Goal: Information Seeking & Learning: Learn about a topic

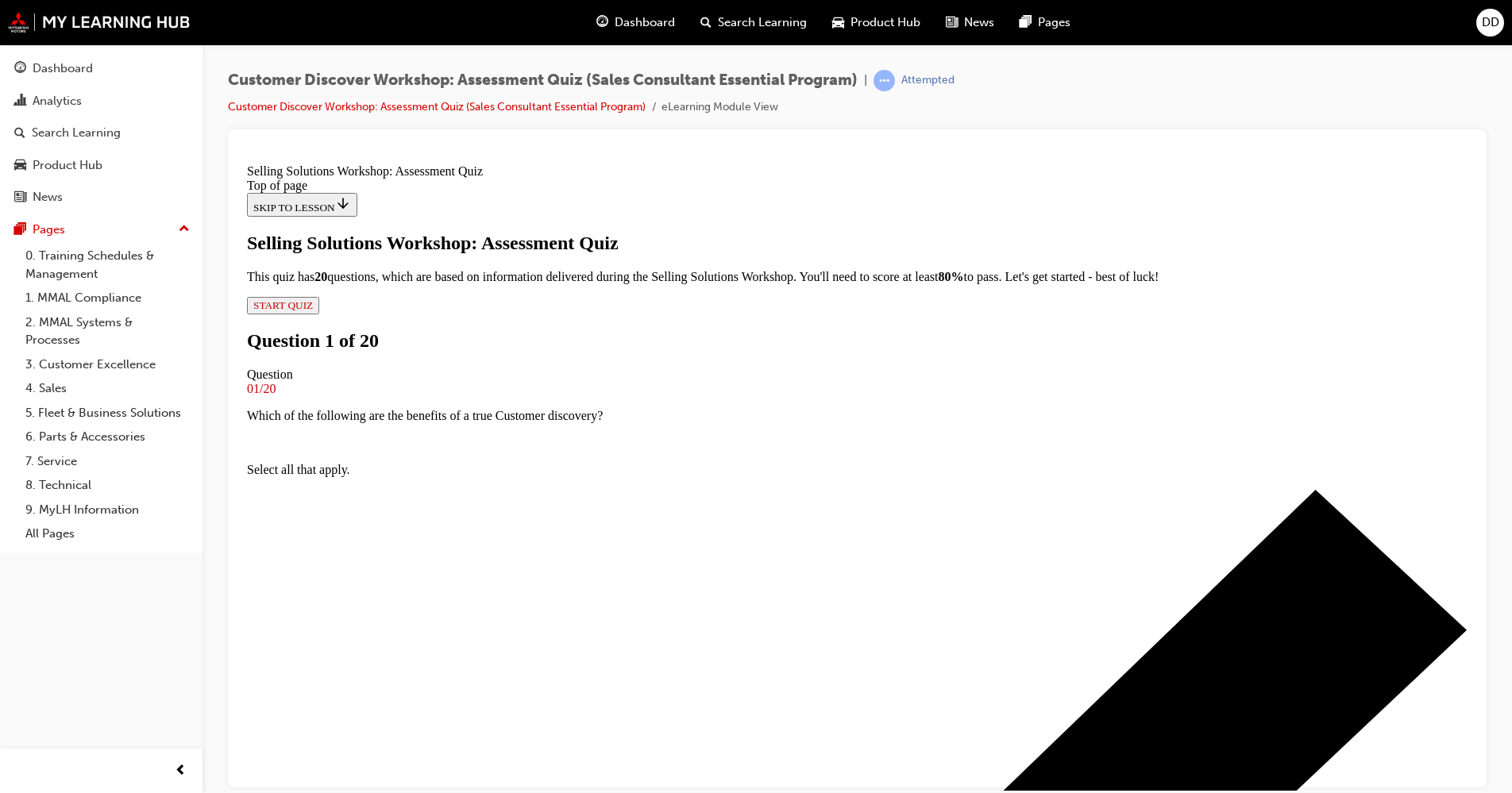
scroll to position [119, 0]
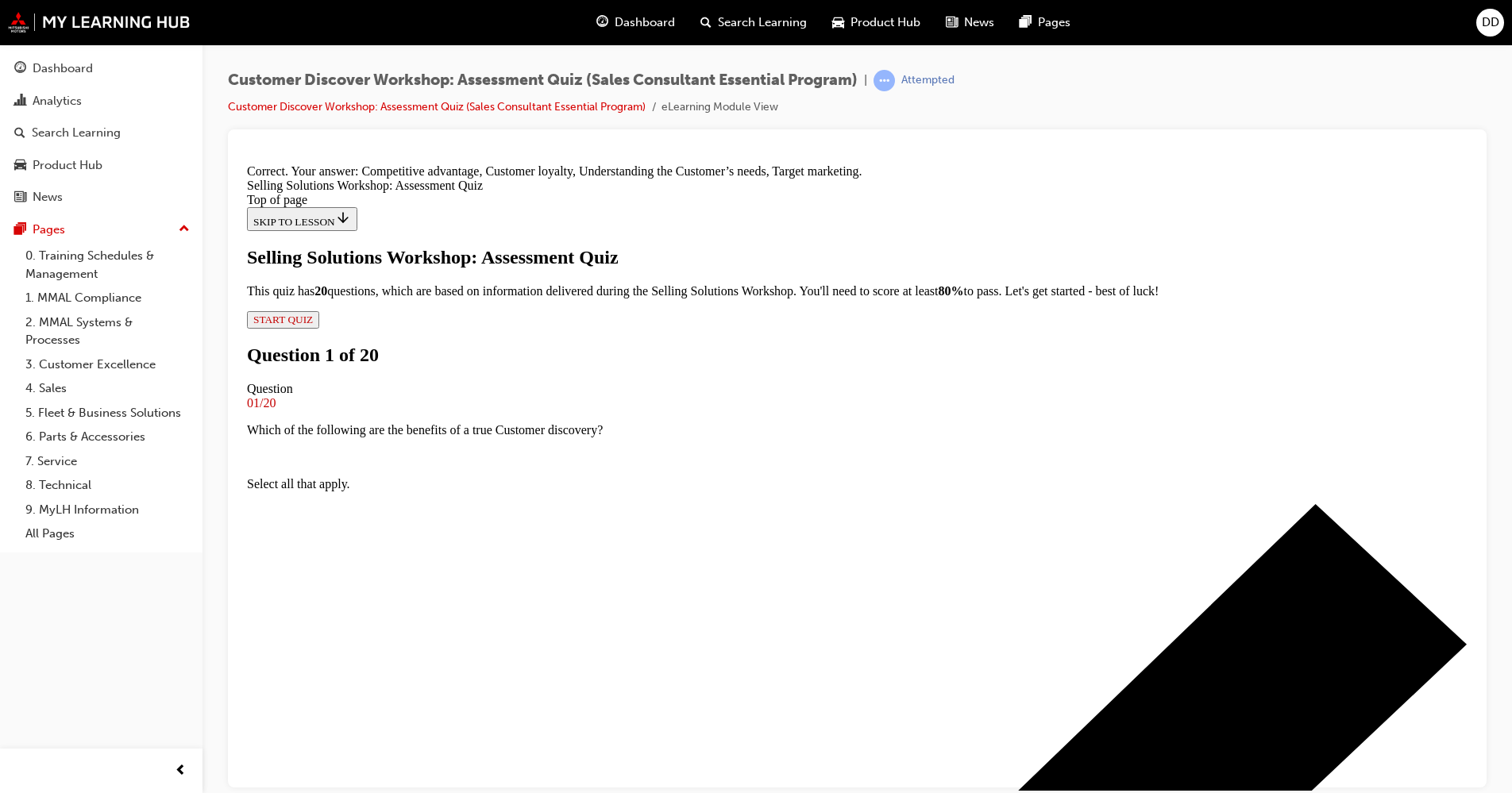
scroll to position [228, 0]
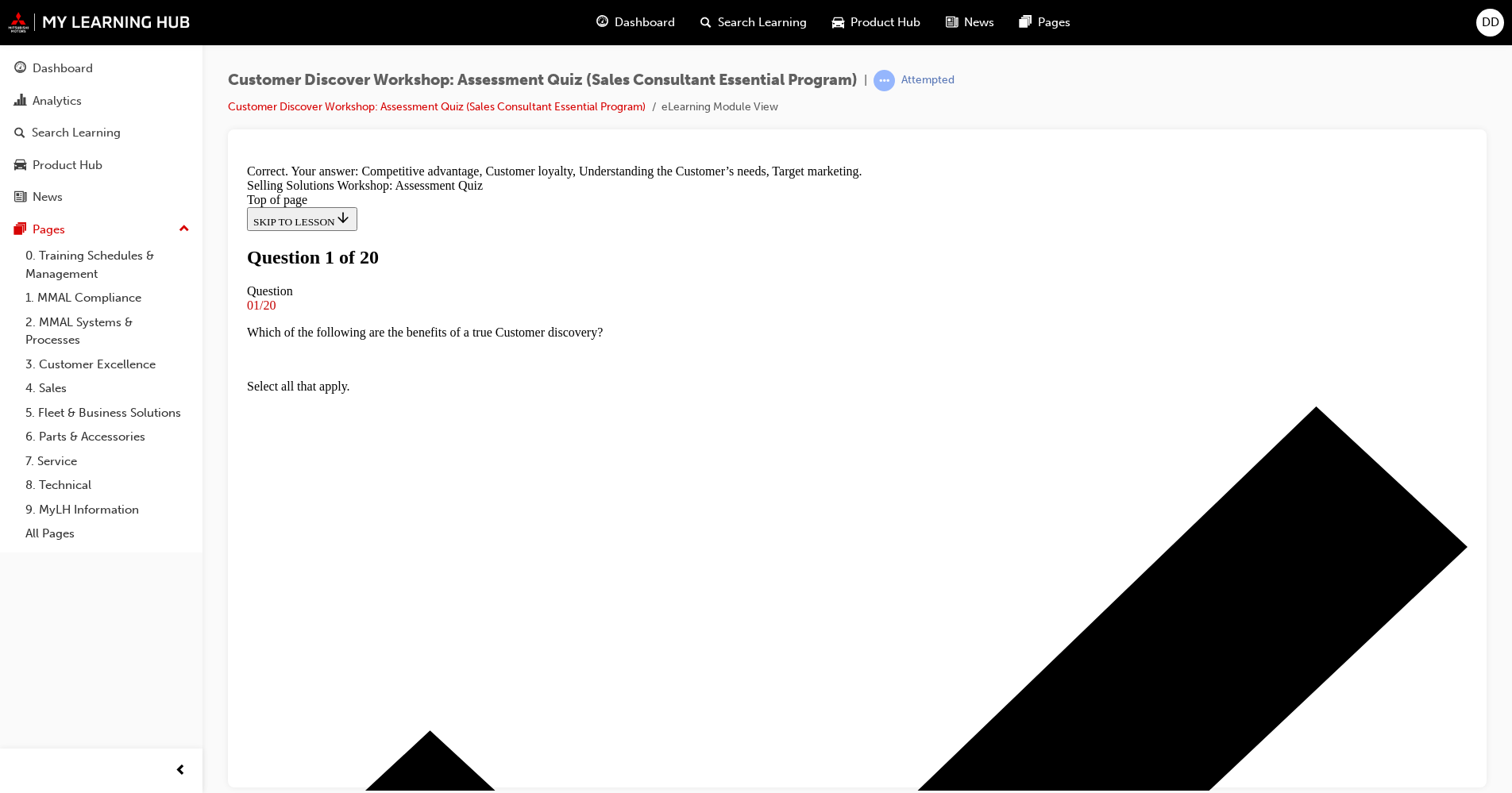
scroll to position [119, 0]
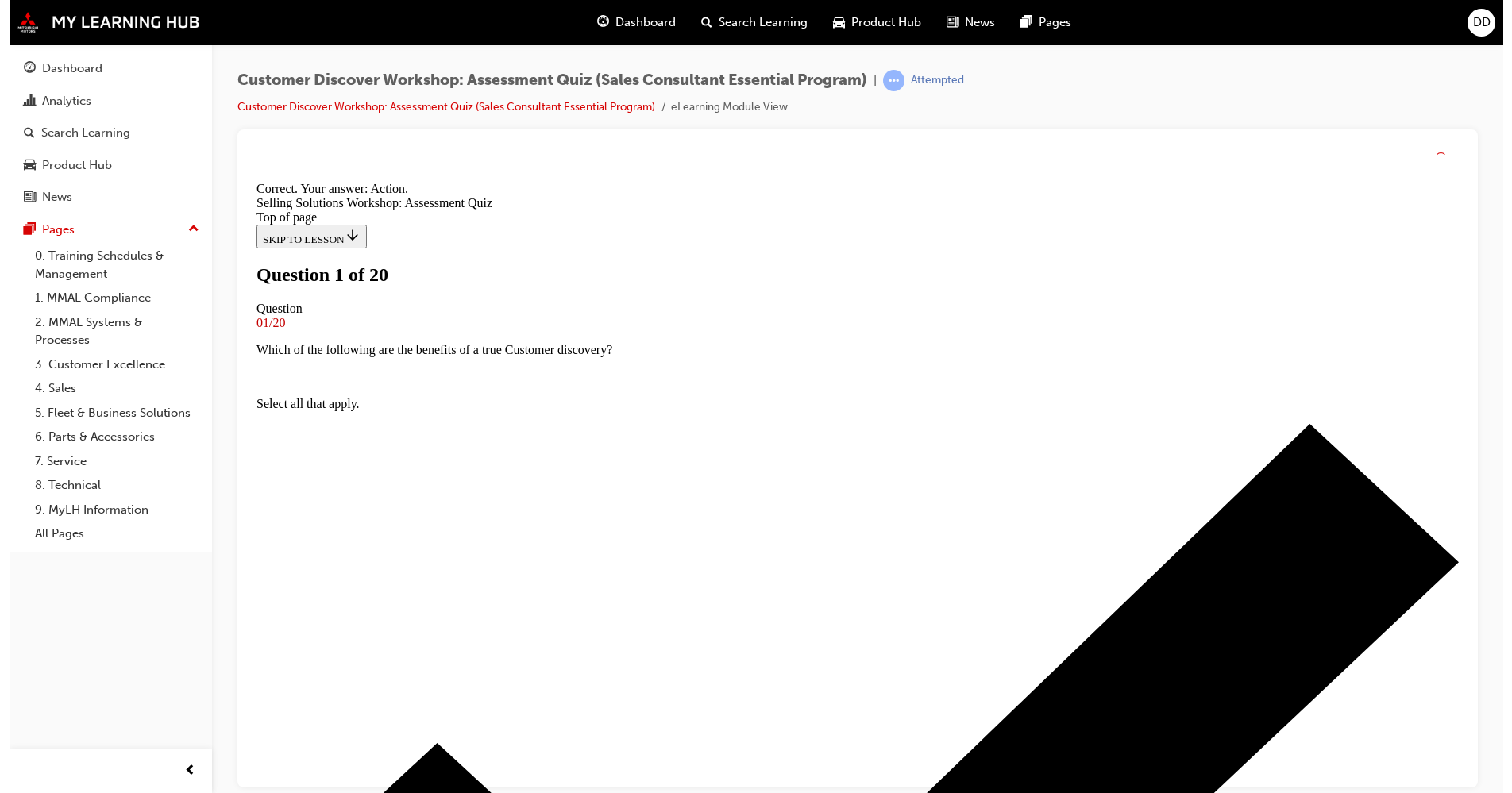
scroll to position [202, 0]
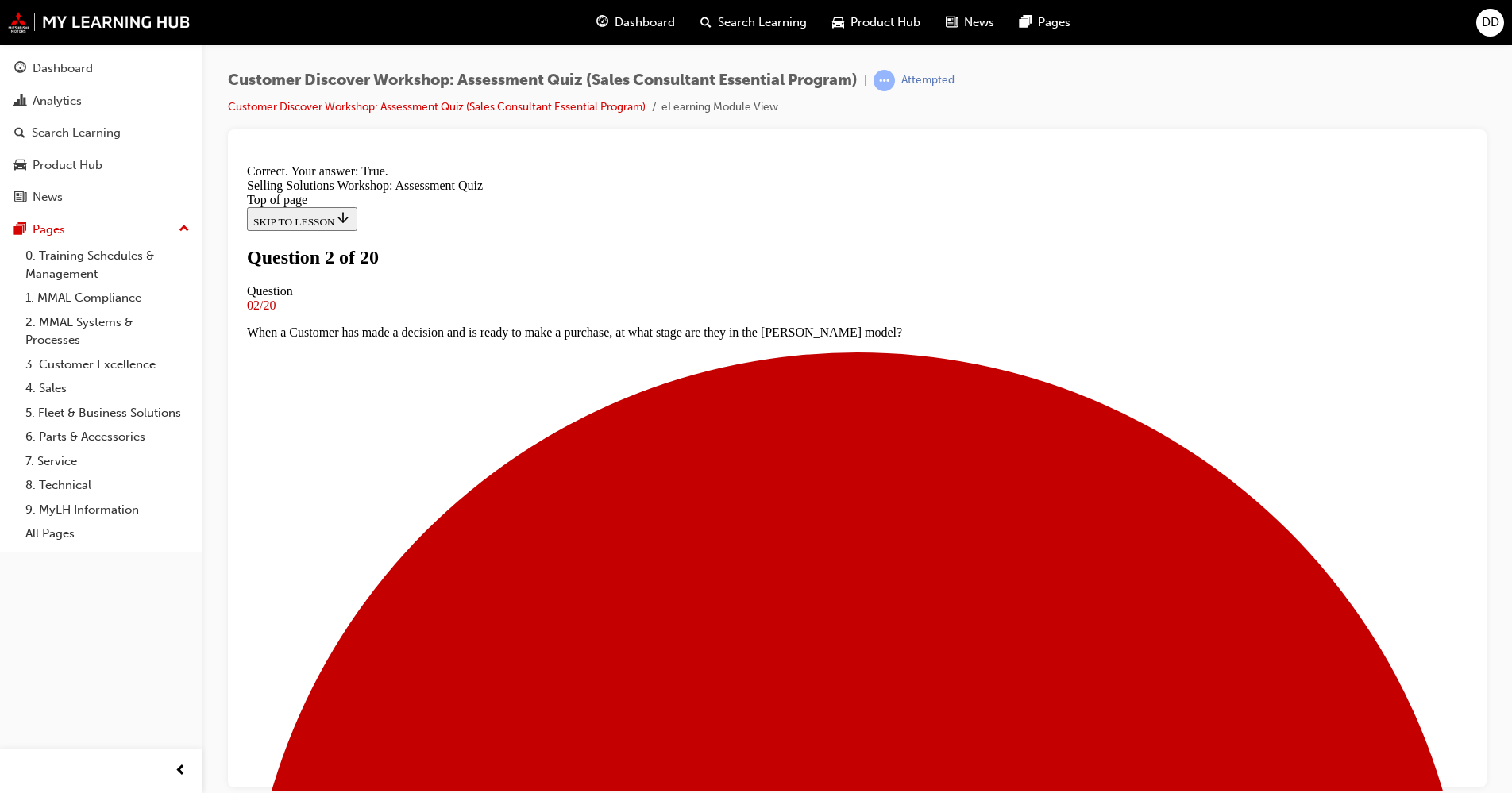
scroll to position [129, 0]
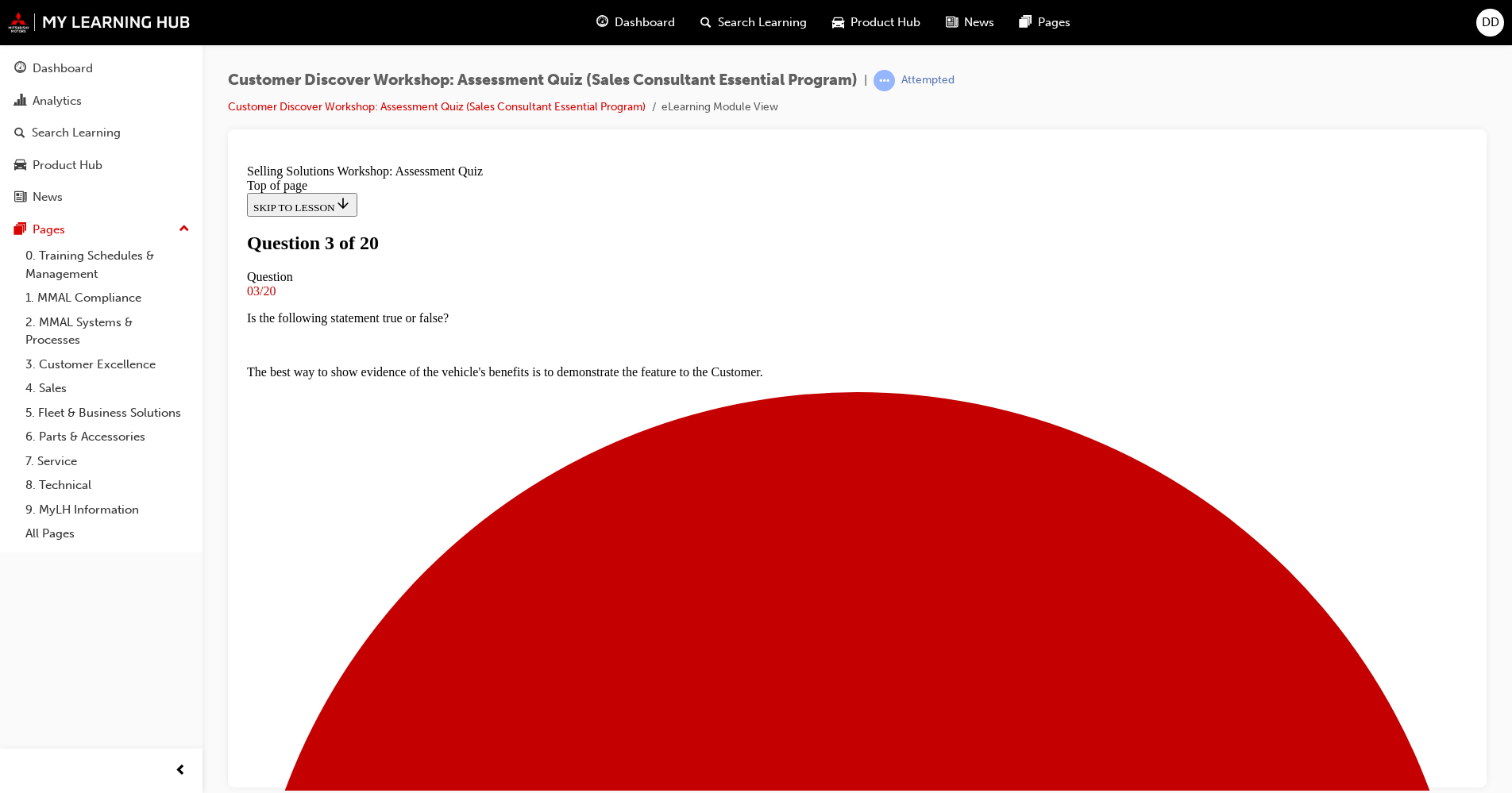
scroll to position [112, 0]
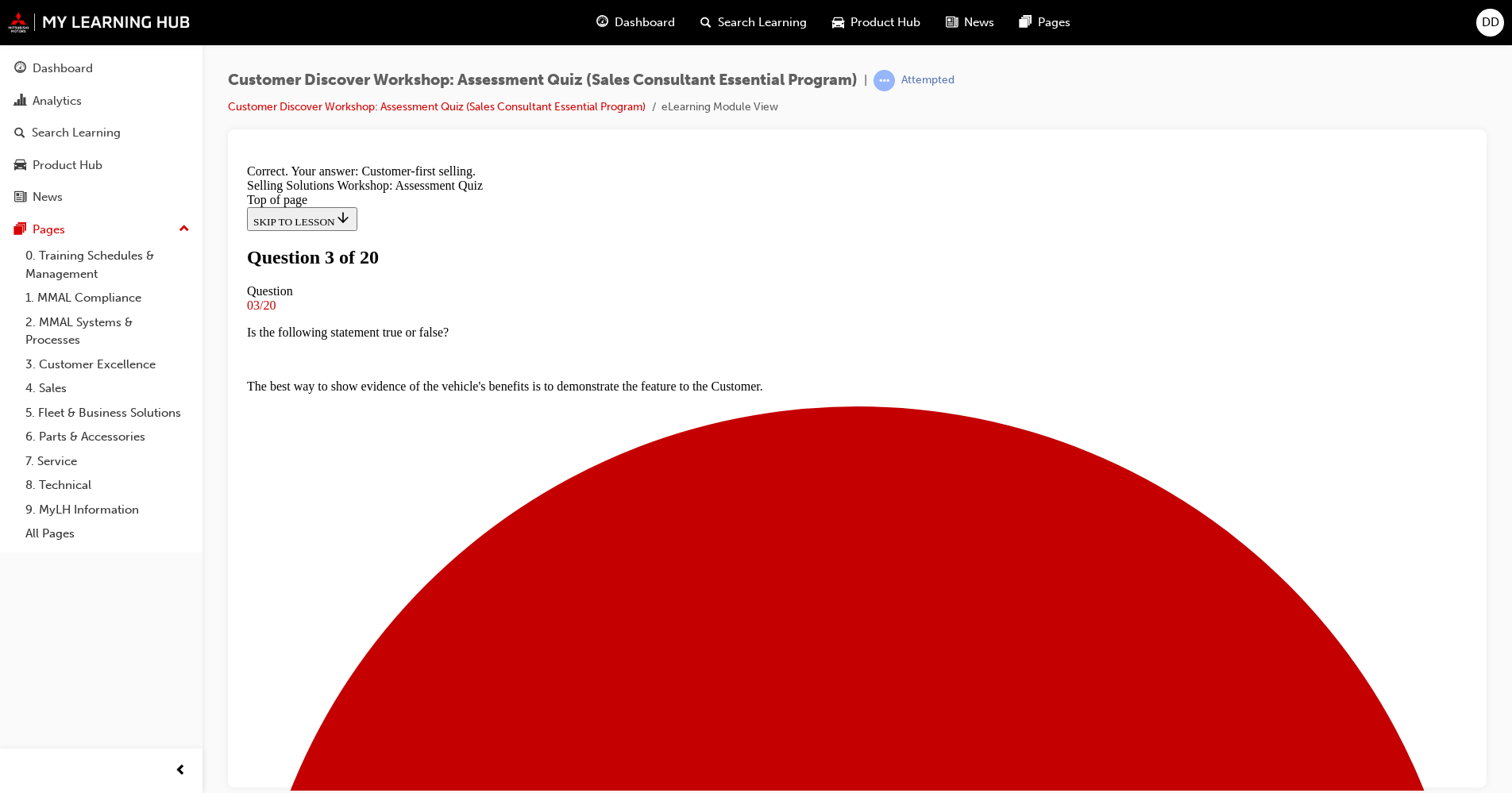
scroll to position [202, 0]
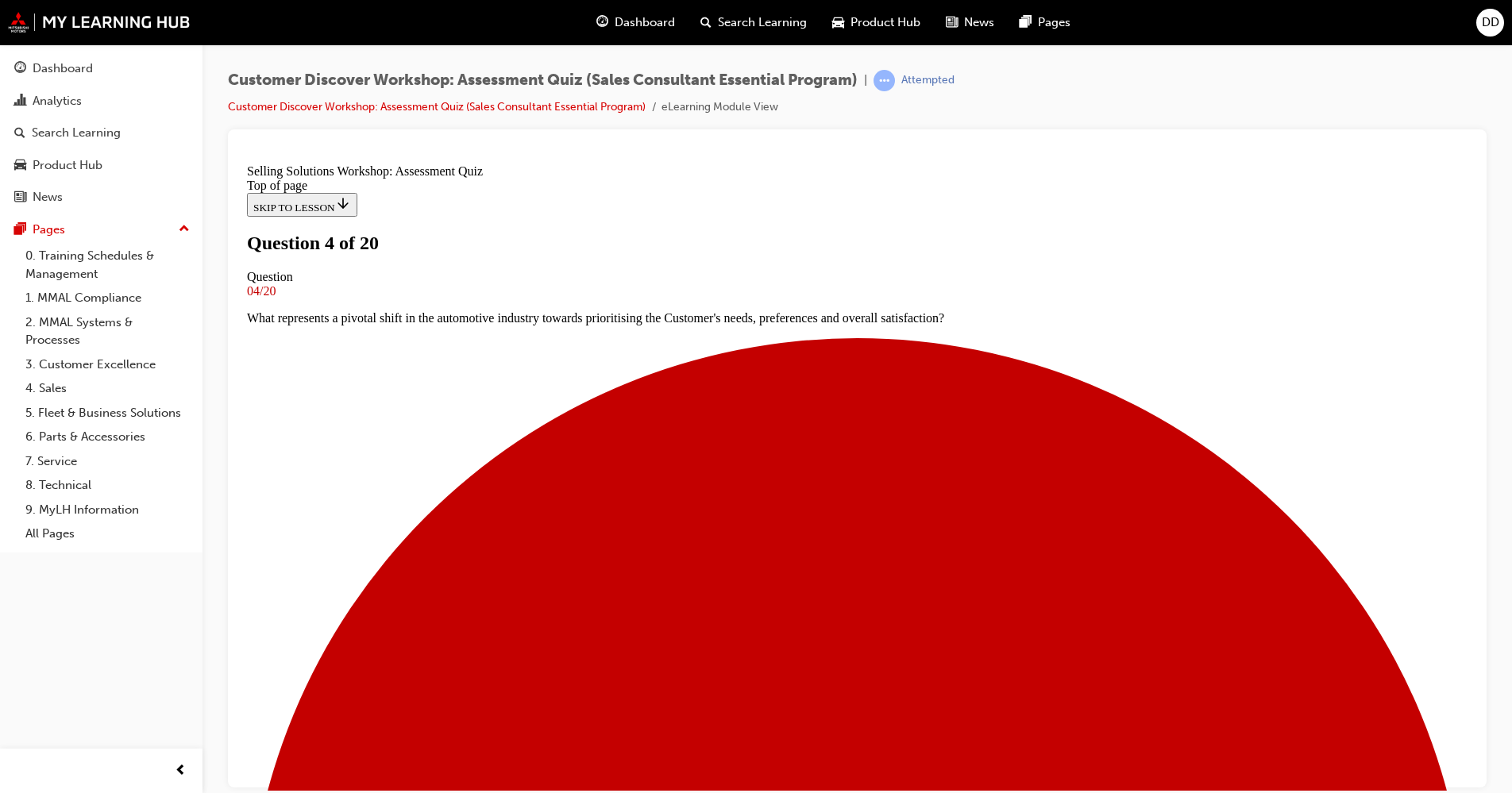
scroll to position [79, 0]
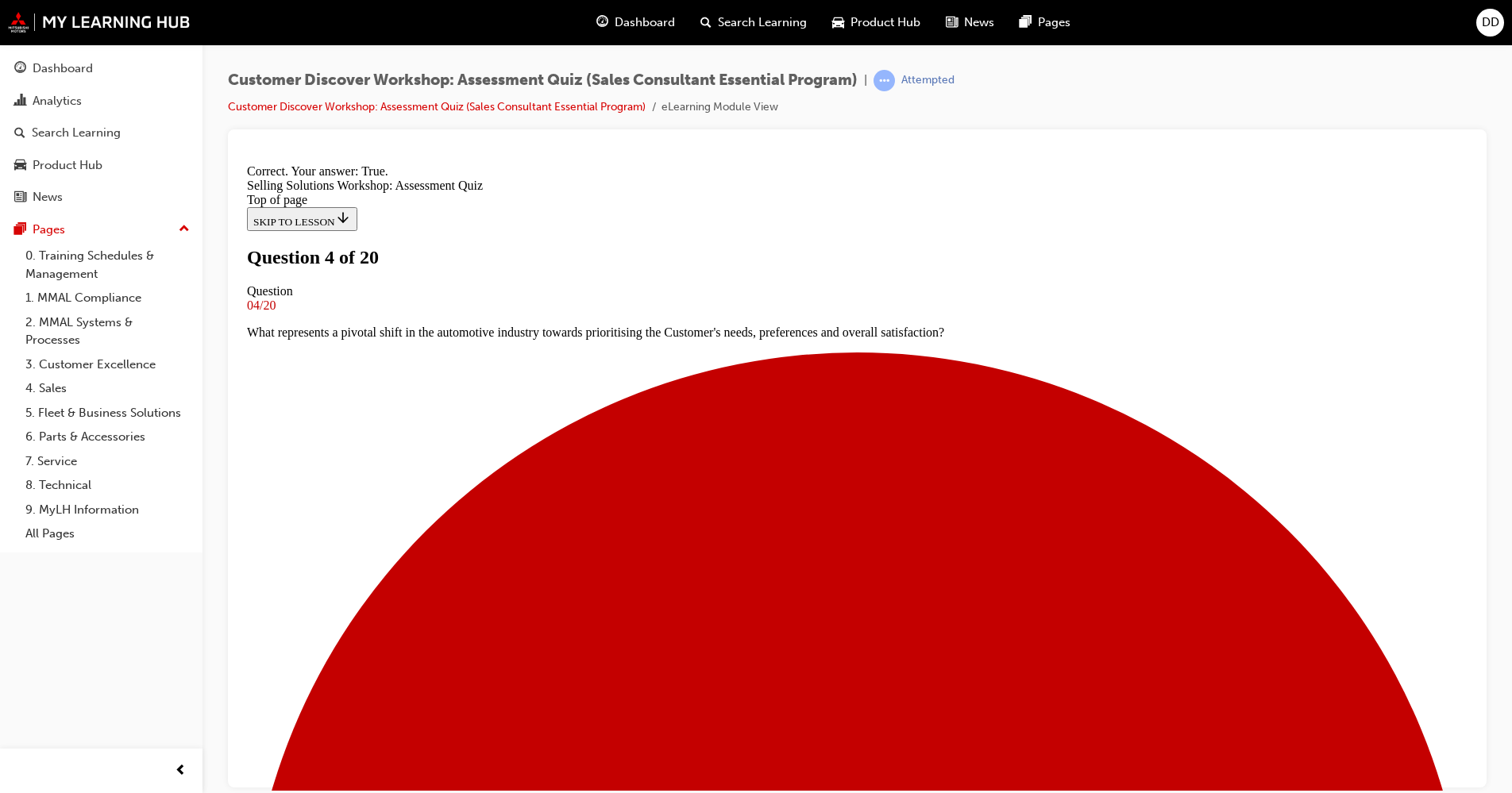
scroll to position [129, 0]
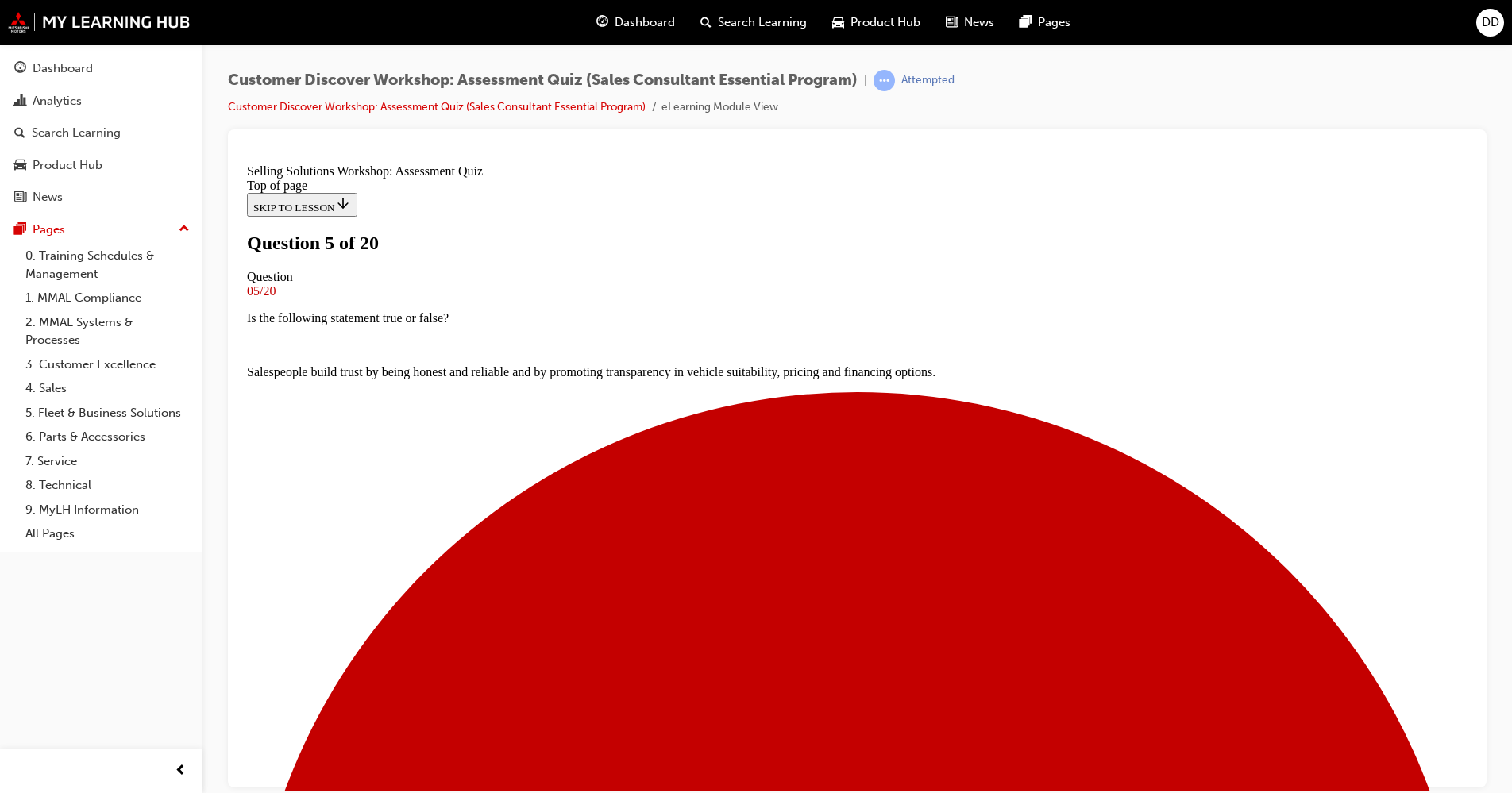
scroll to position [112, 0]
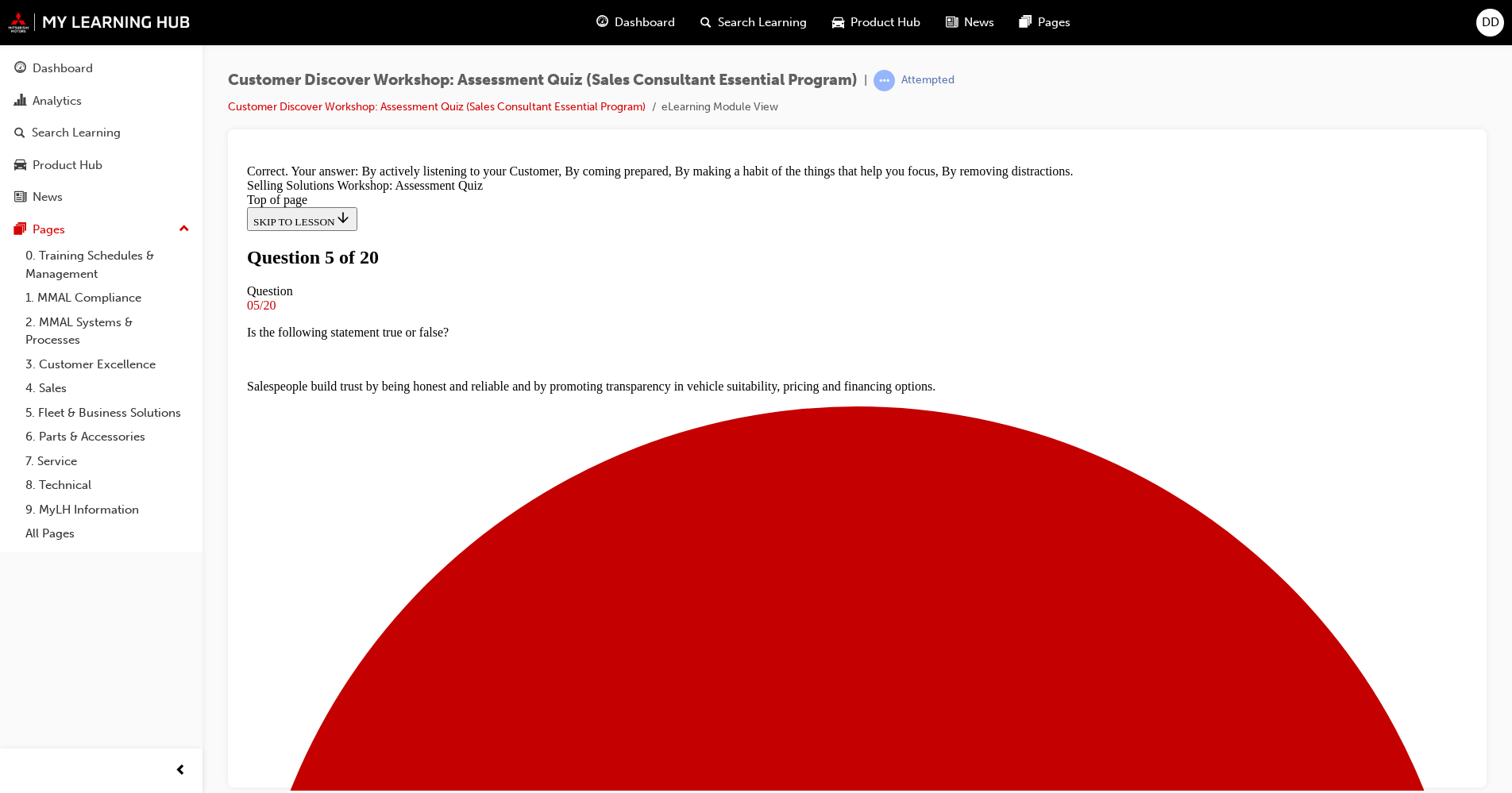
scroll to position [228, 0]
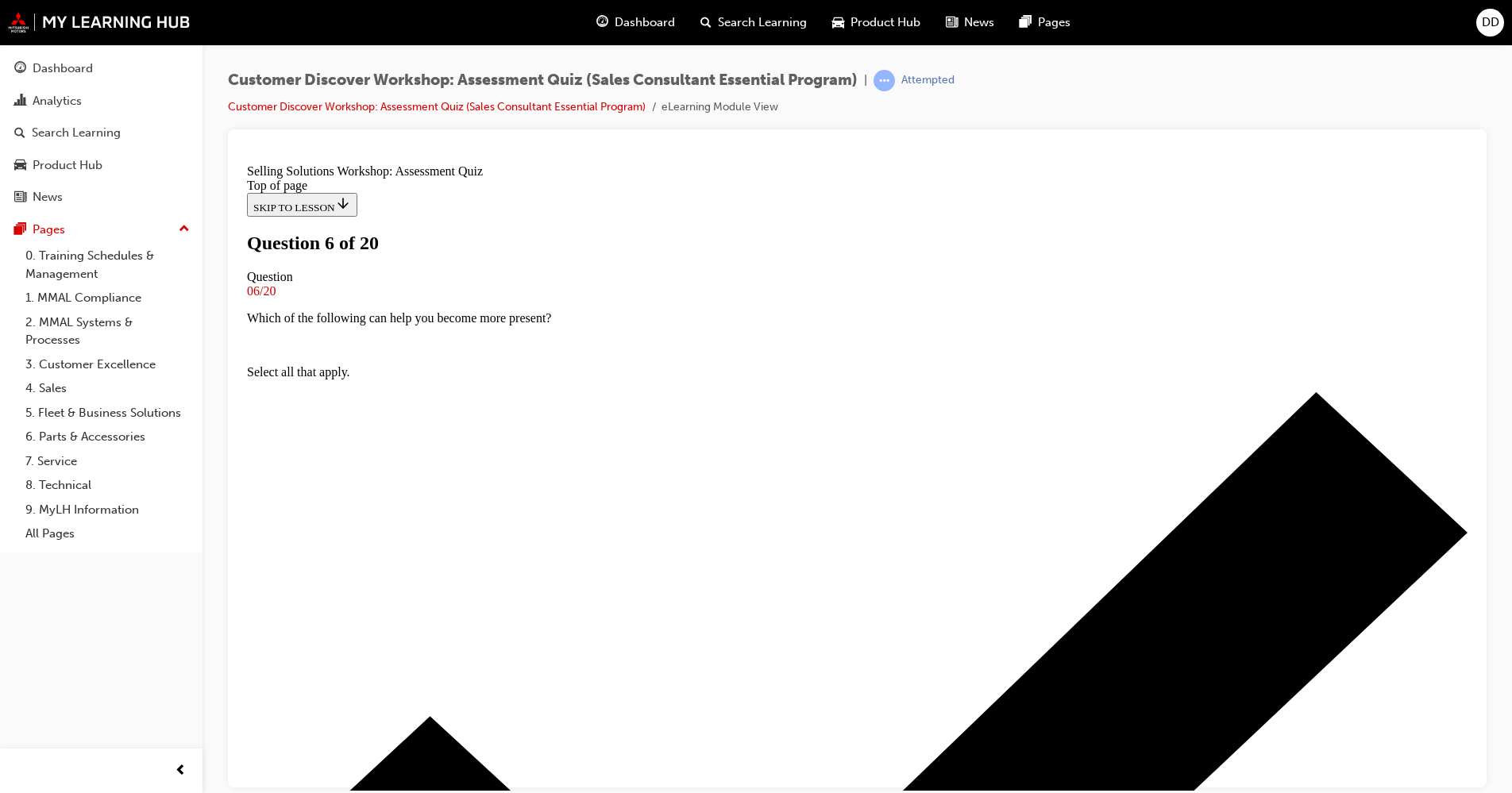
scroll to position [119, 0]
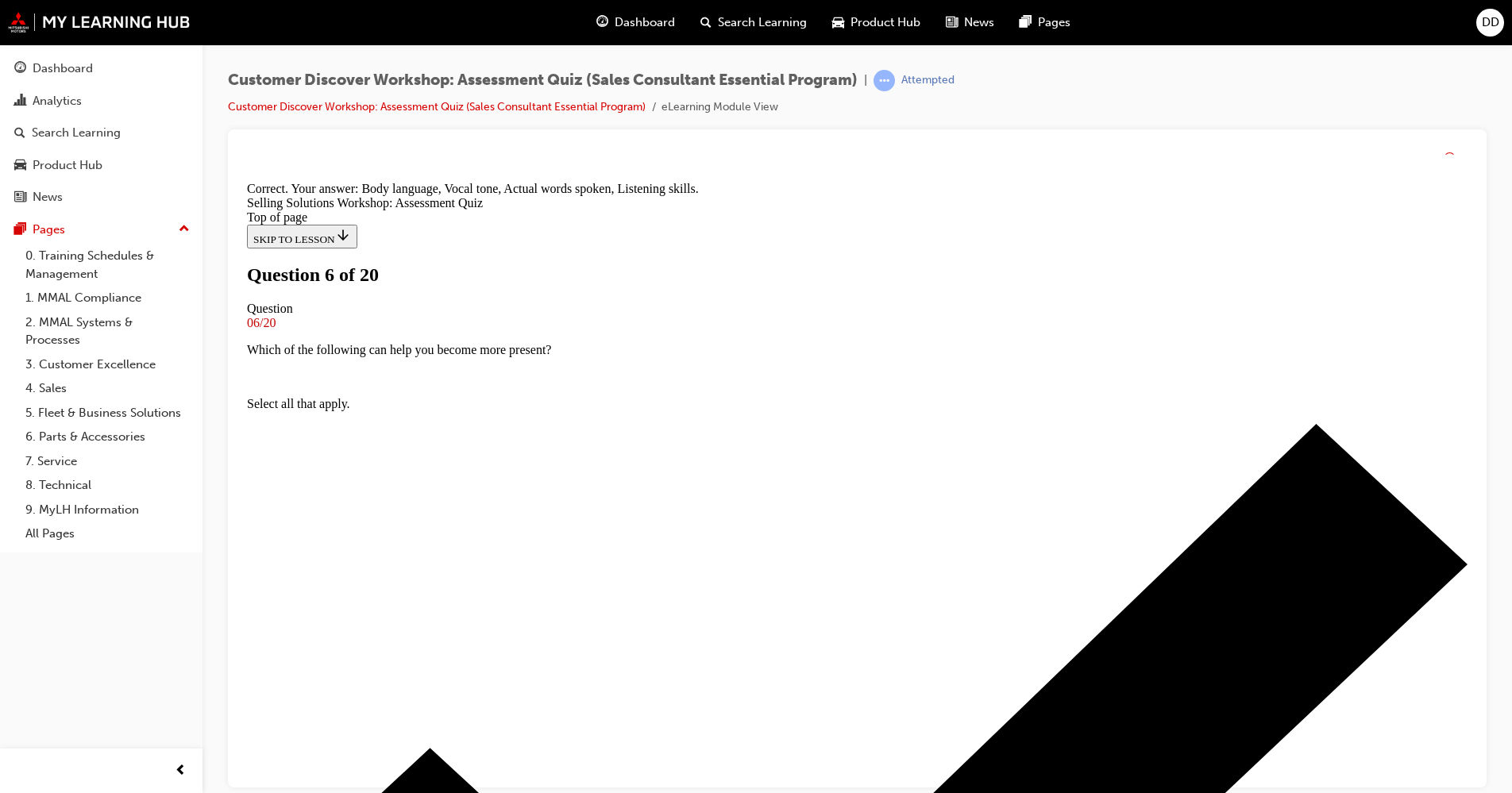
scroll to position [228, 0]
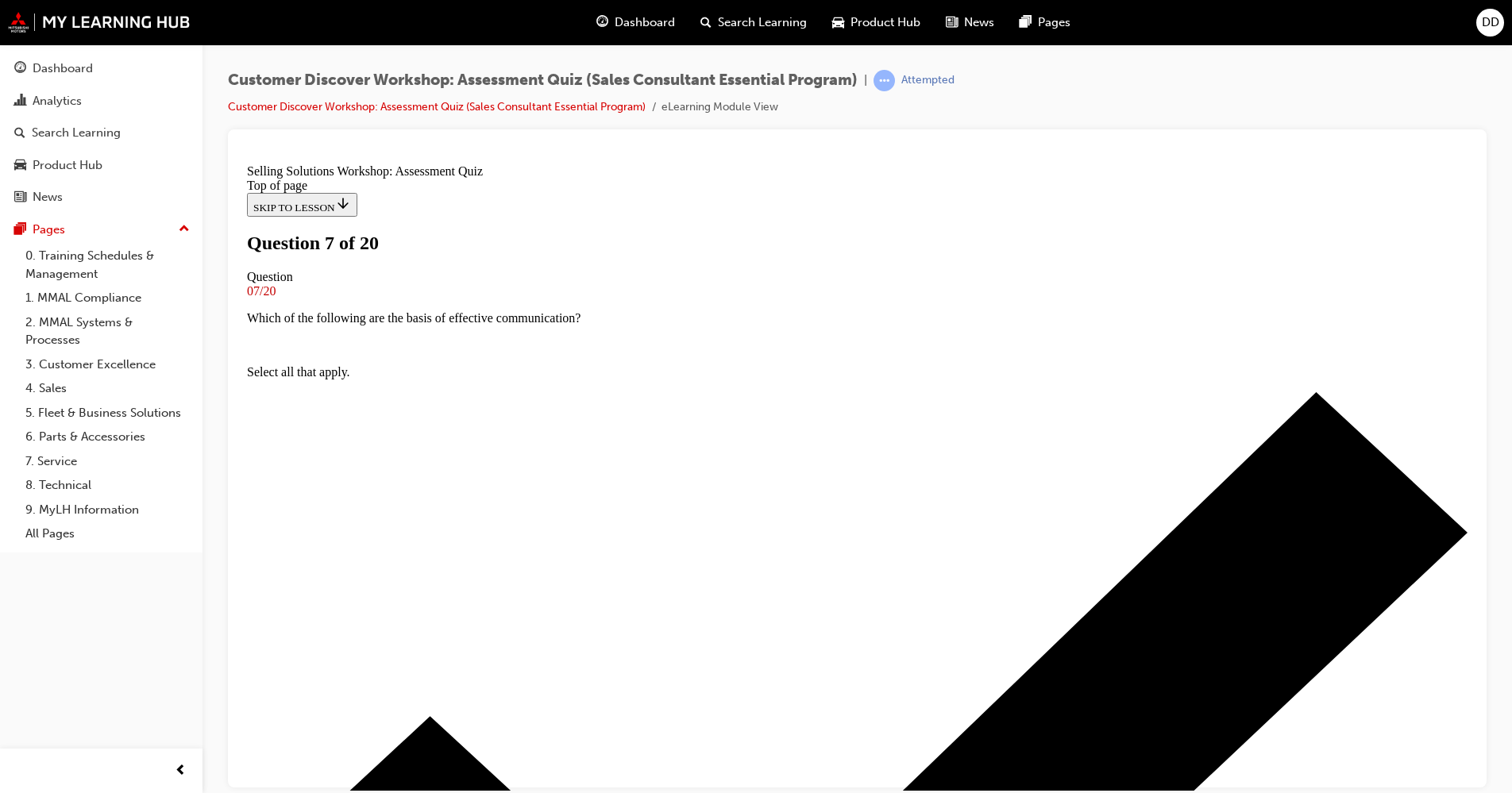
scroll to position [119, 0]
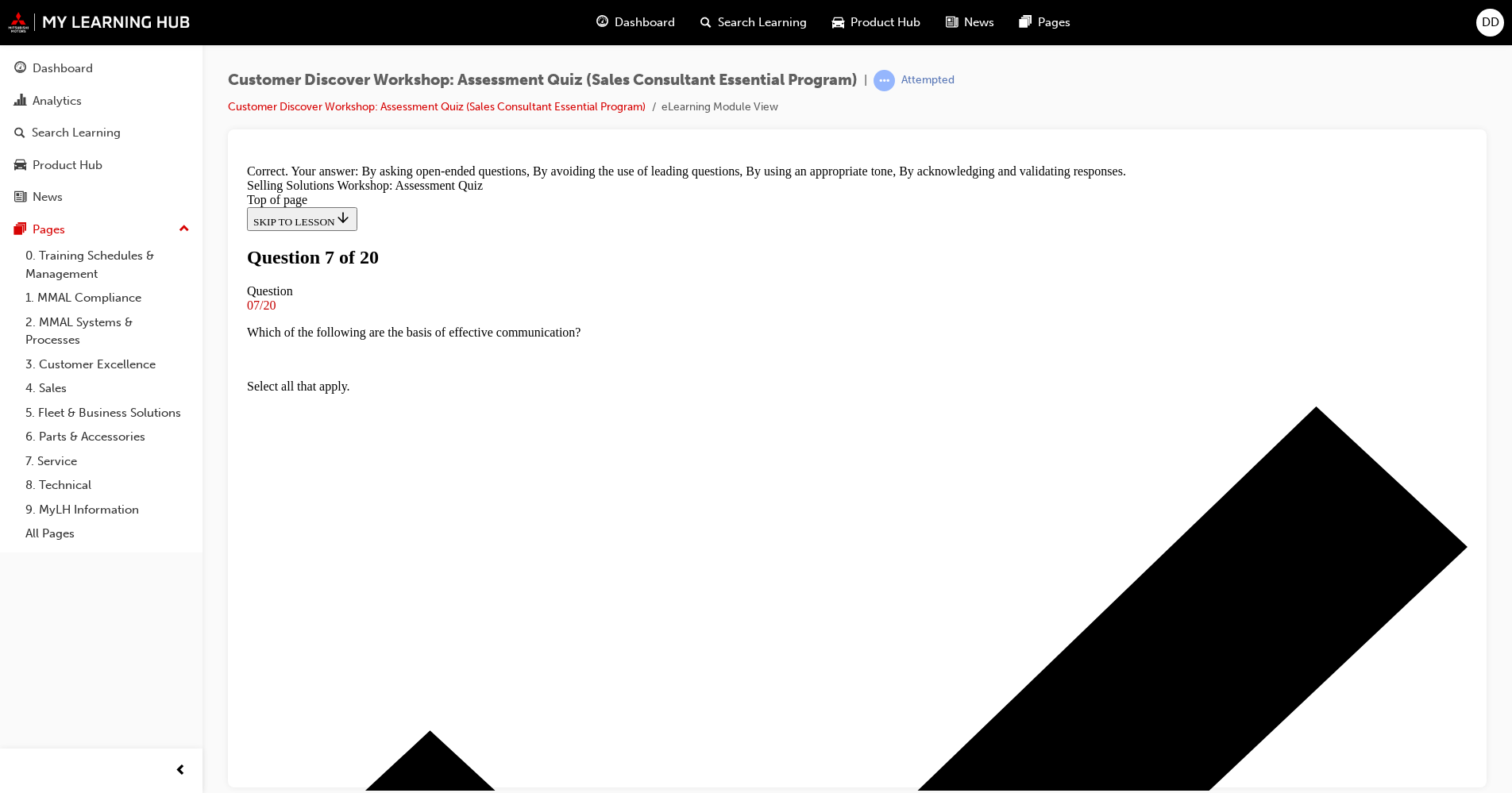
scroll to position [228, 0]
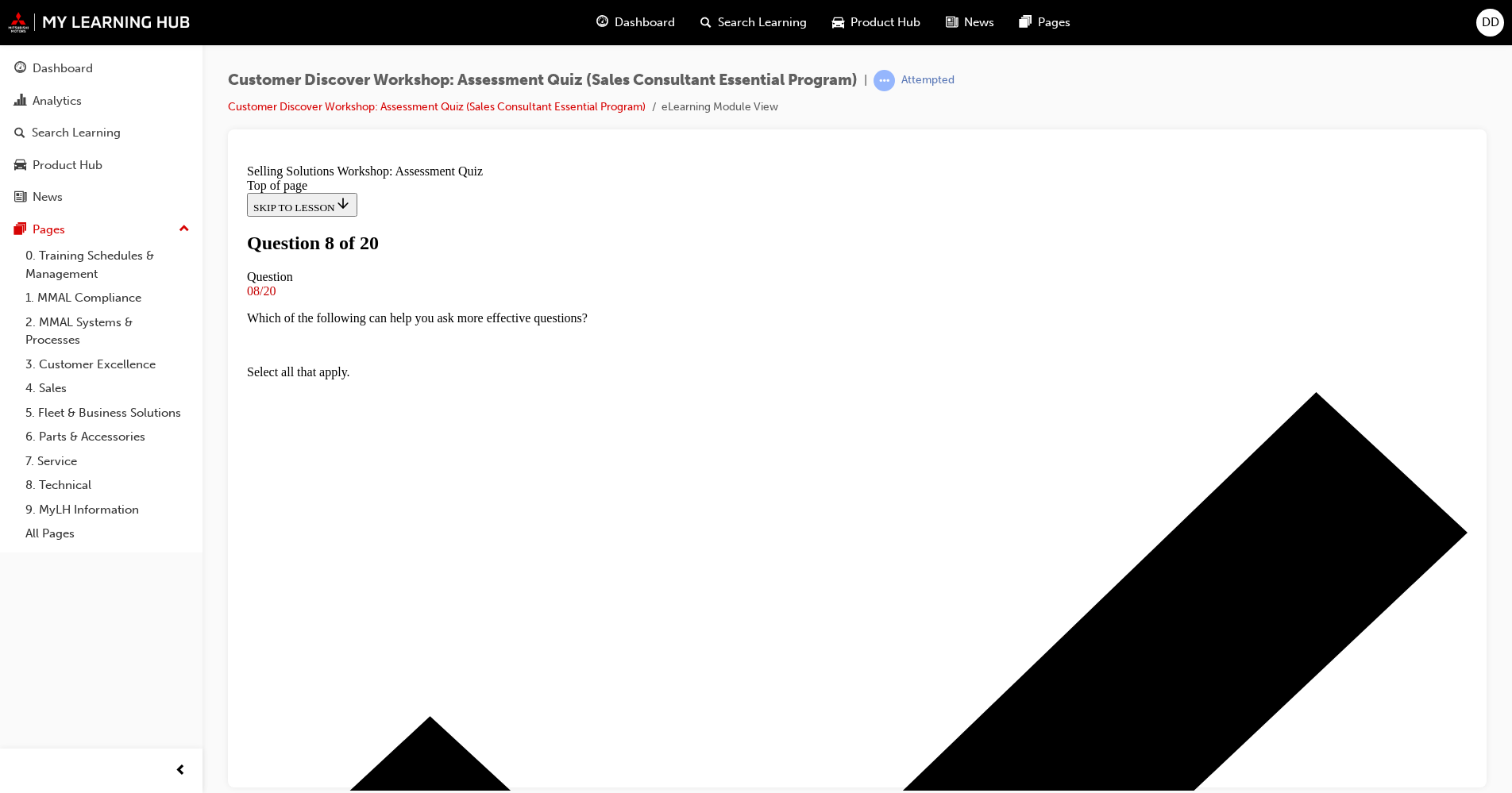
scroll to position [119, 0]
drag, startPoint x: 687, startPoint y: 431, endPoint x: 695, endPoint y: 445, distance: 16.1
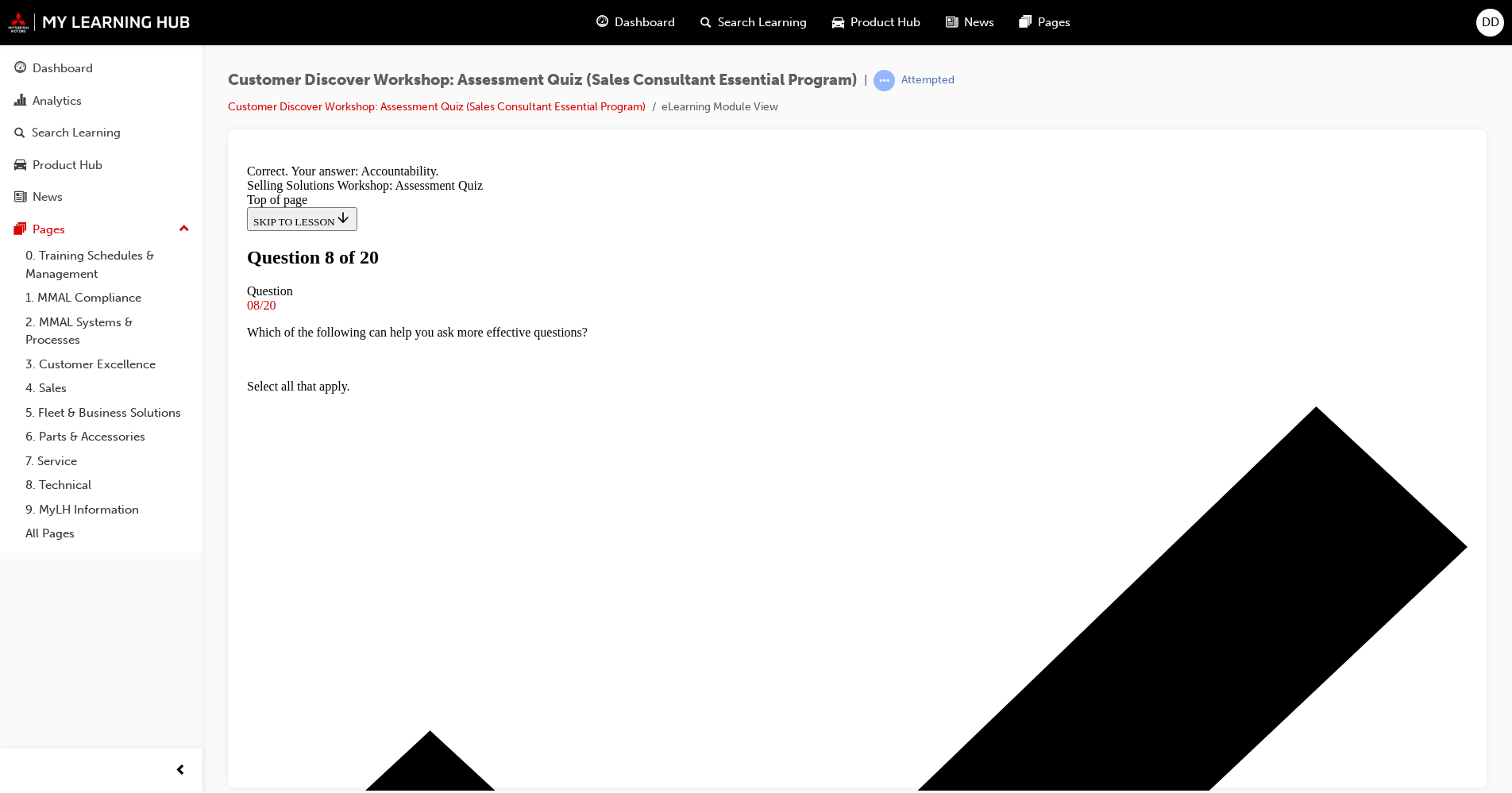
scroll to position [202, 0]
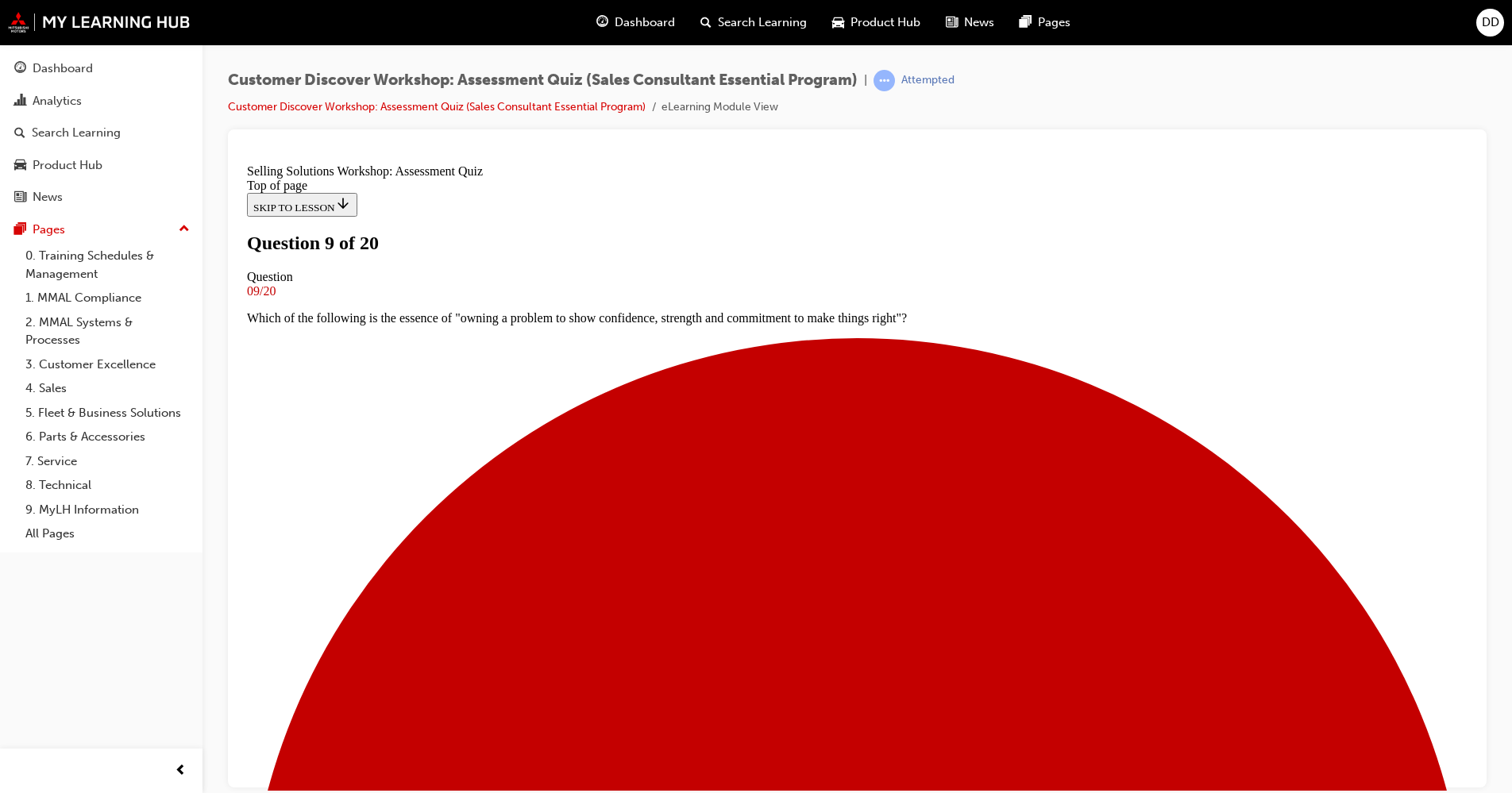
scroll to position [119, 0]
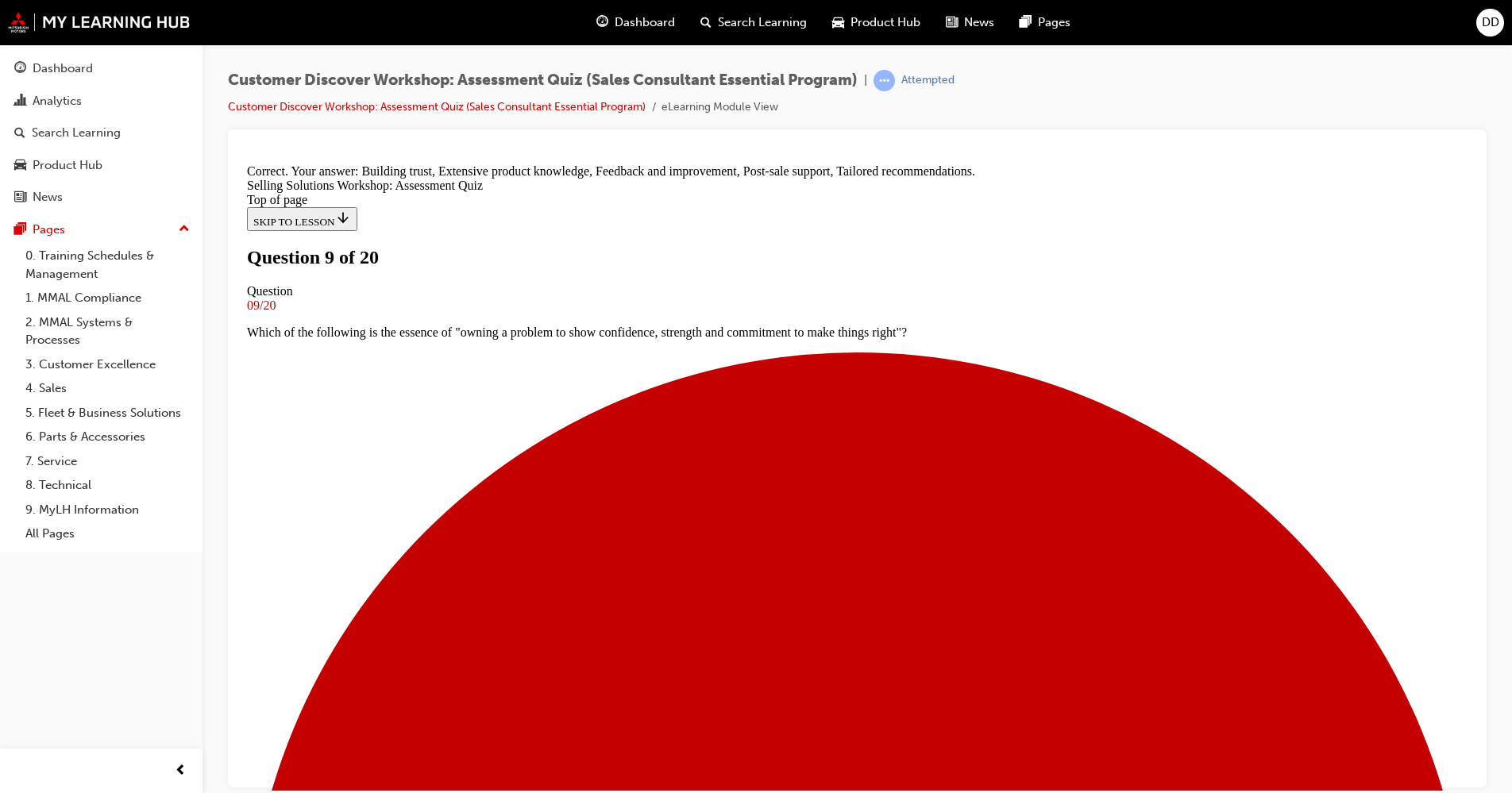
scroll to position [319, 0]
drag, startPoint x: 838, startPoint y: 719, endPoint x: 818, endPoint y: 705, distance: 24.4
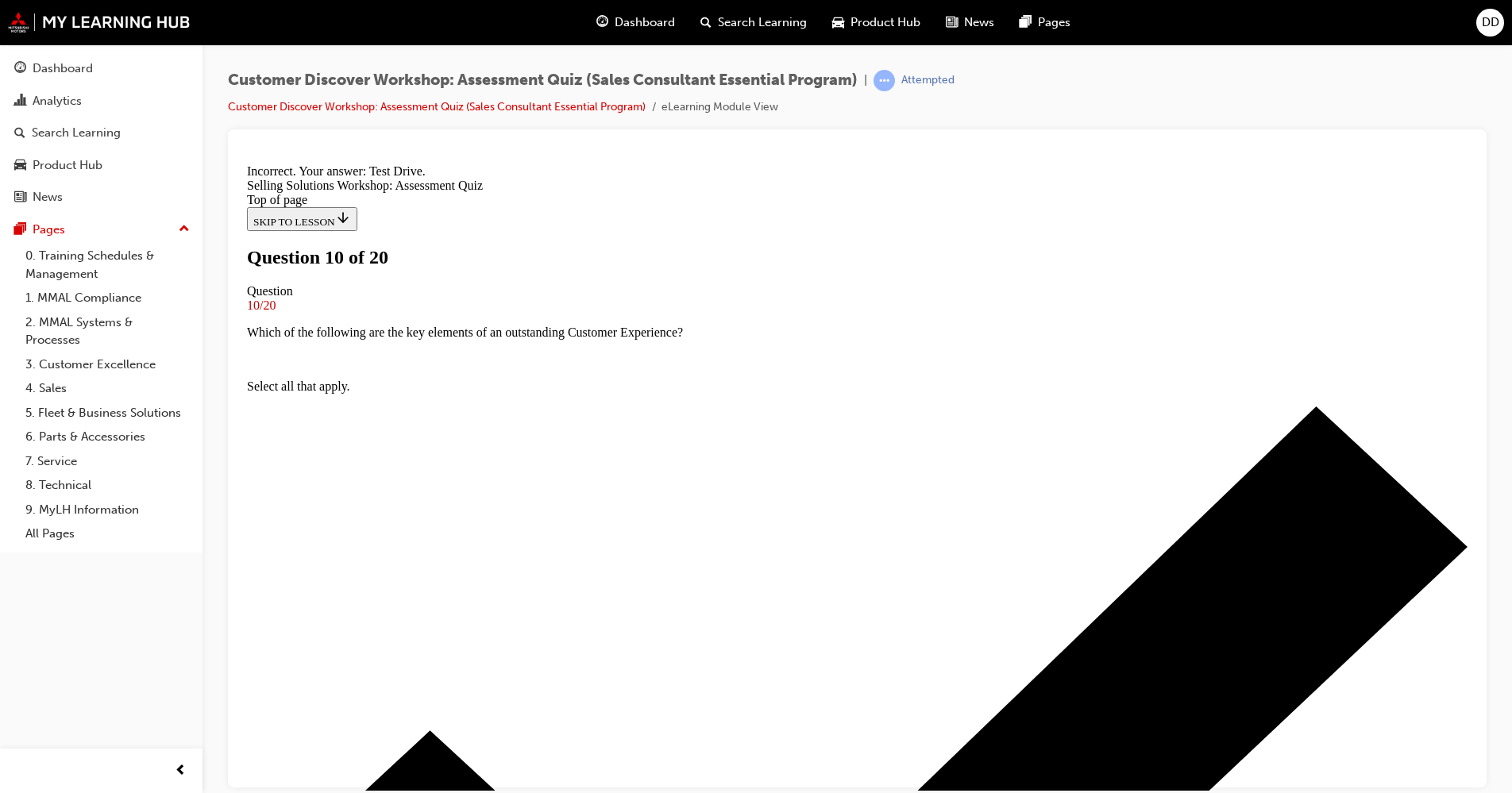
scroll to position [202, 0]
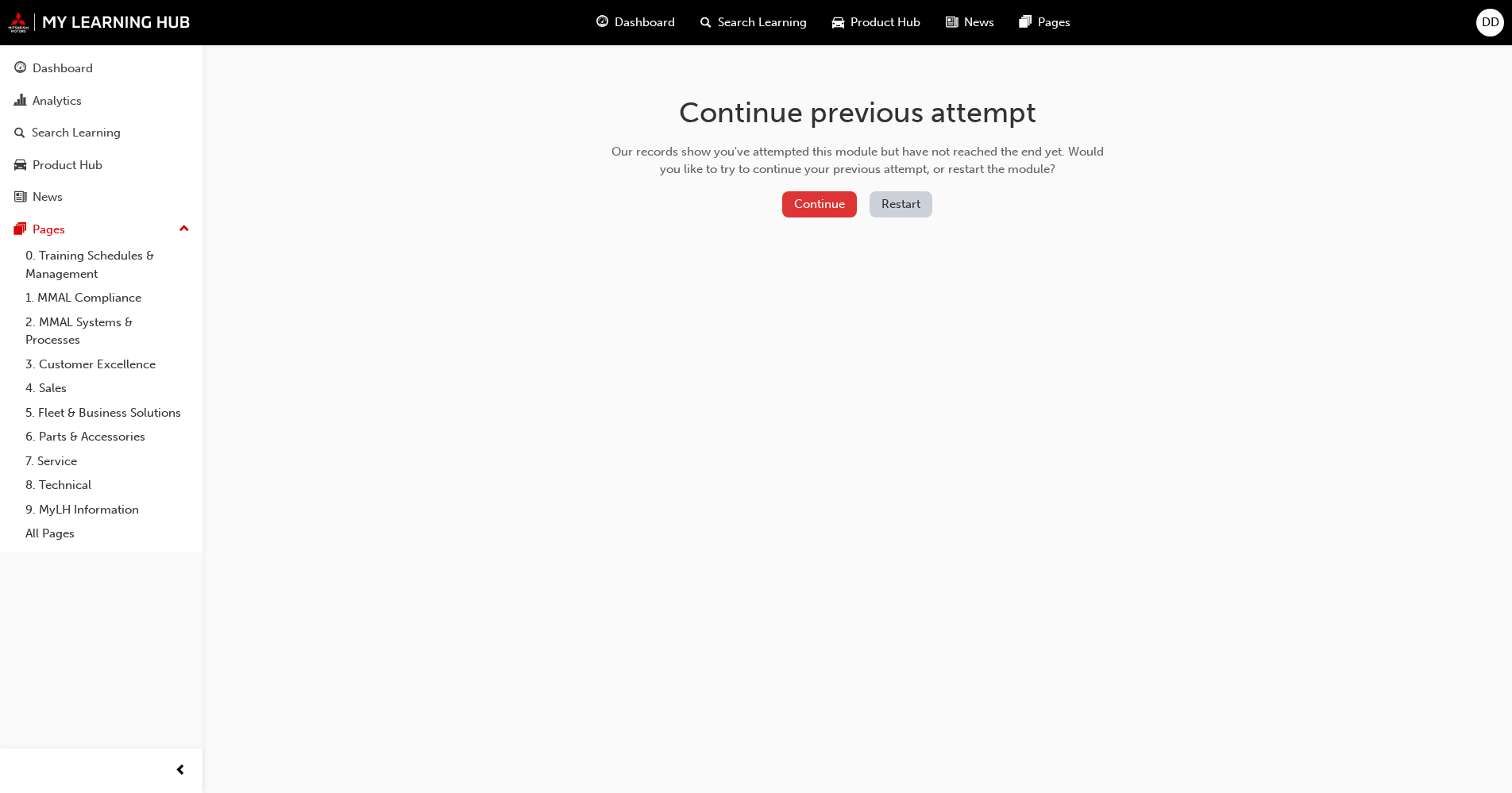
click at [817, 191] on button "Continue" at bounding box center [819, 204] width 75 height 26
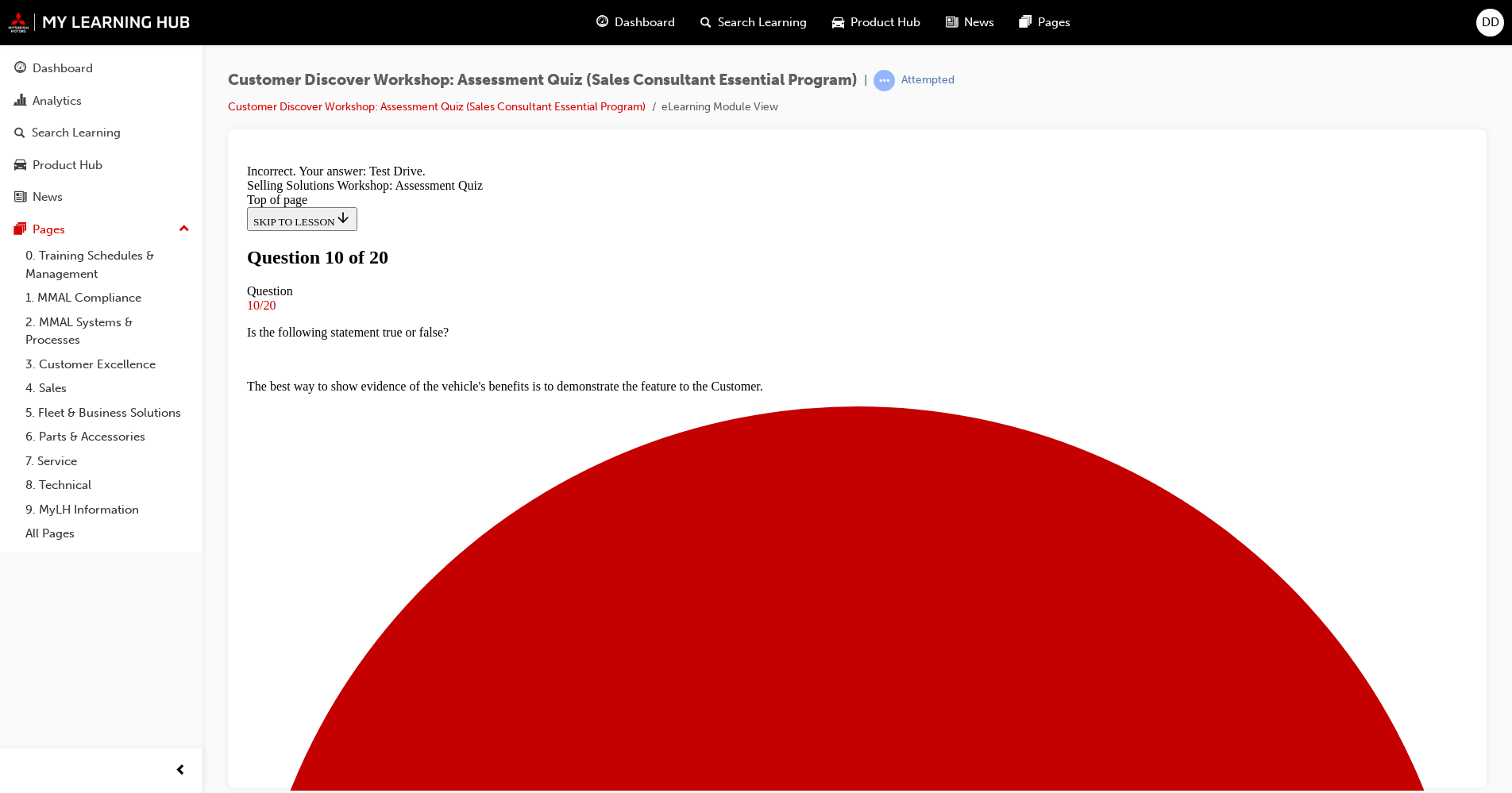
scroll to position [202, 0]
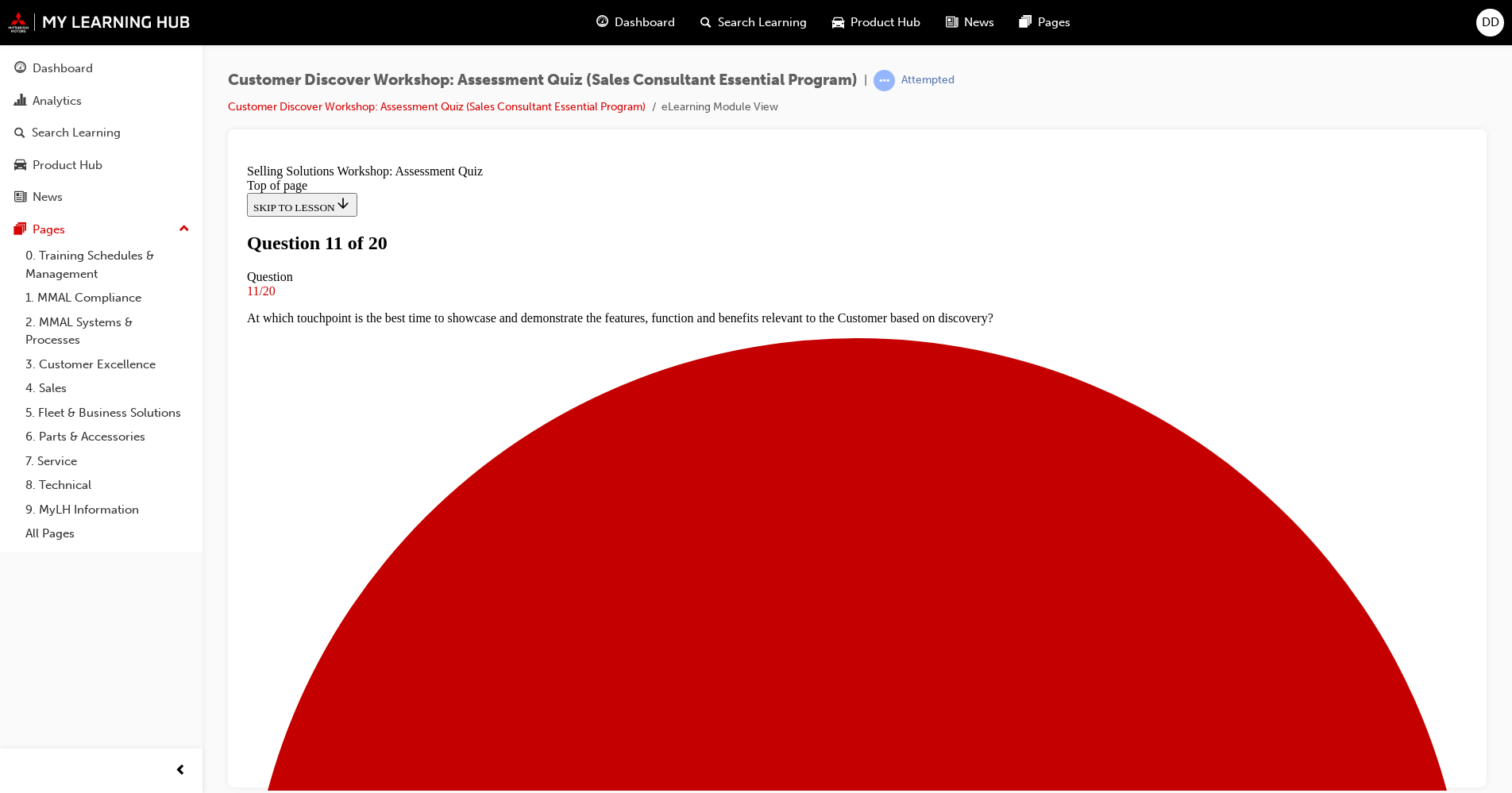
scroll to position [151, 0]
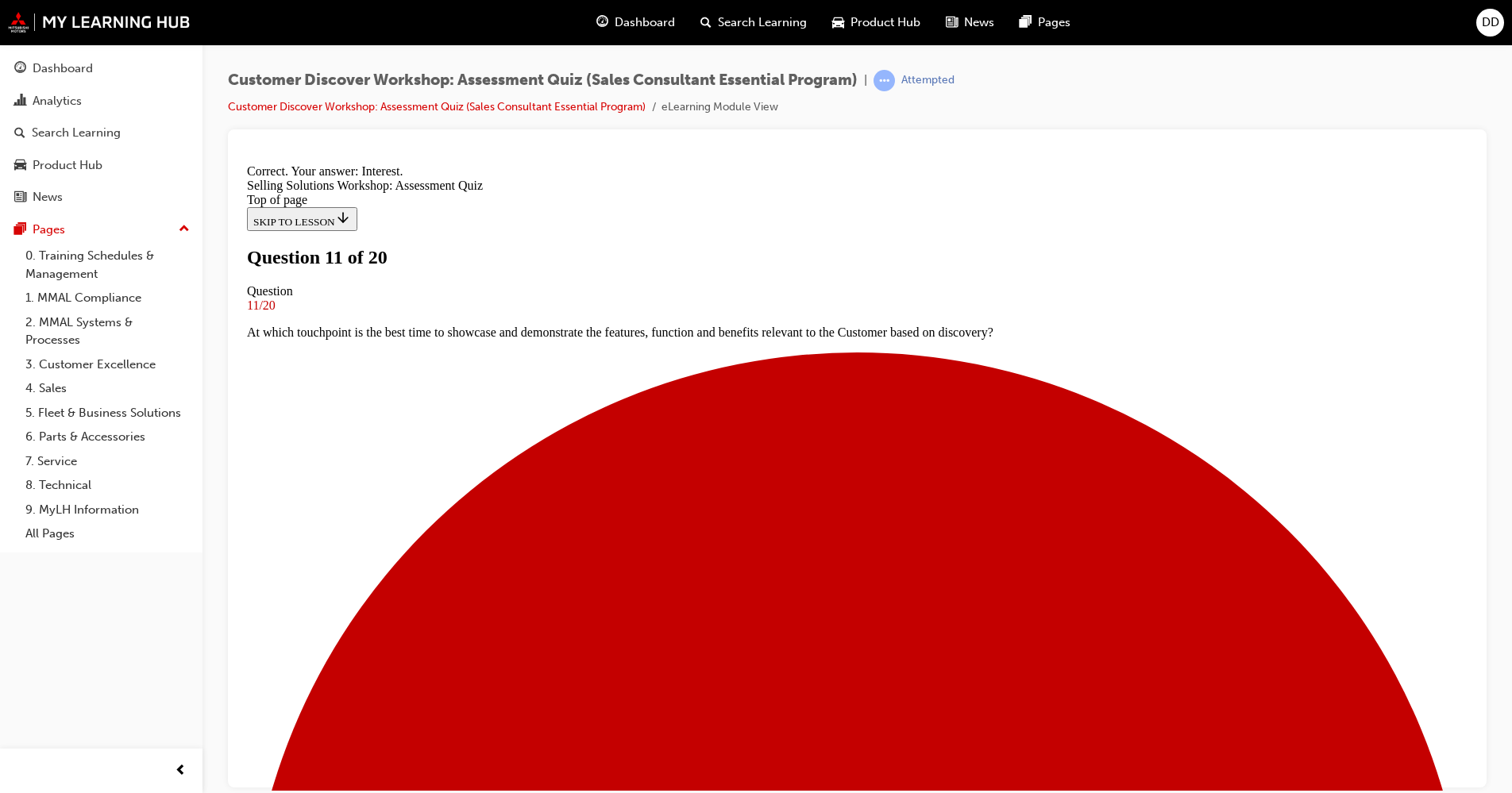
scroll to position [202, 0]
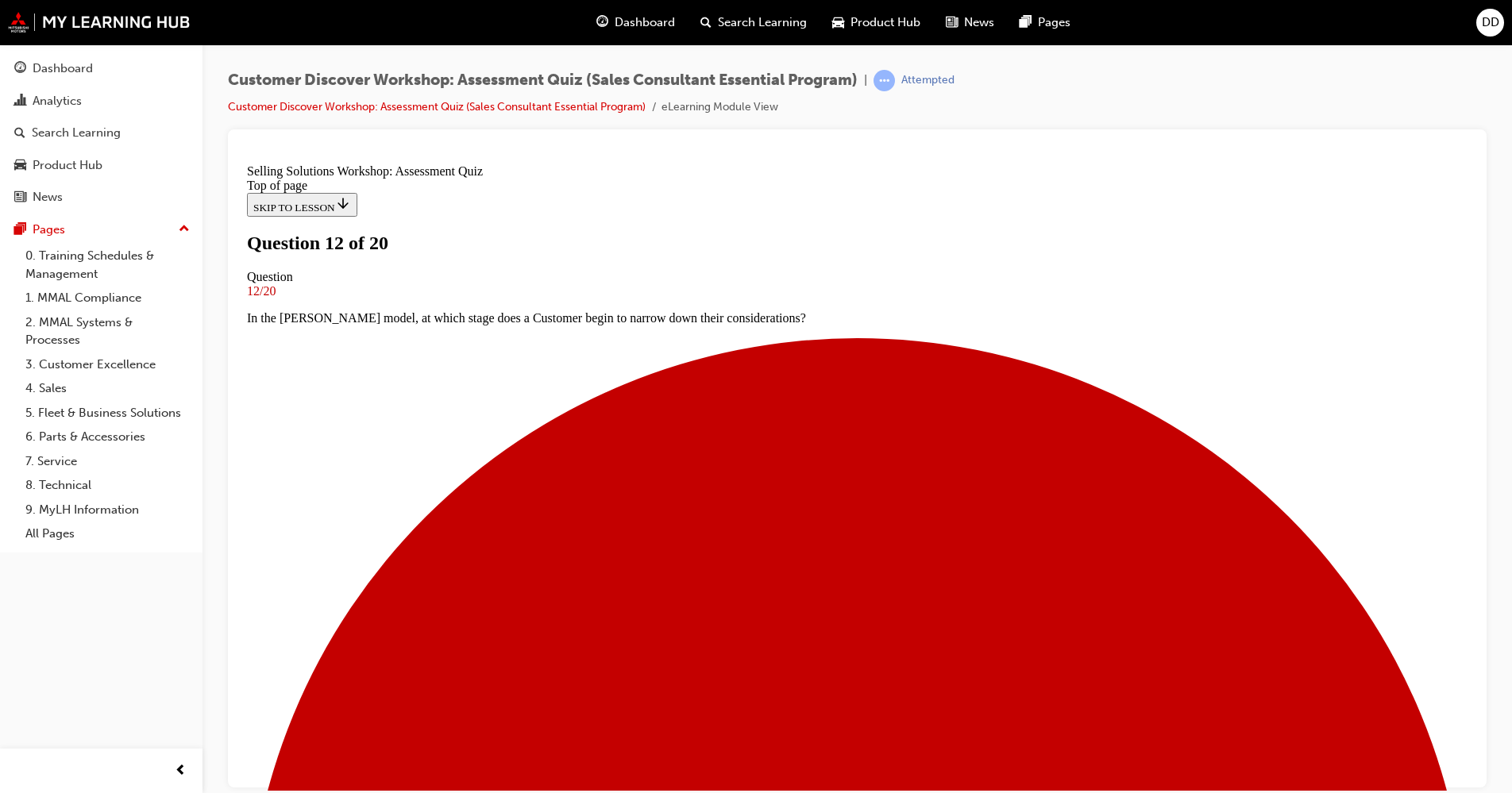
scroll to position [151, 0]
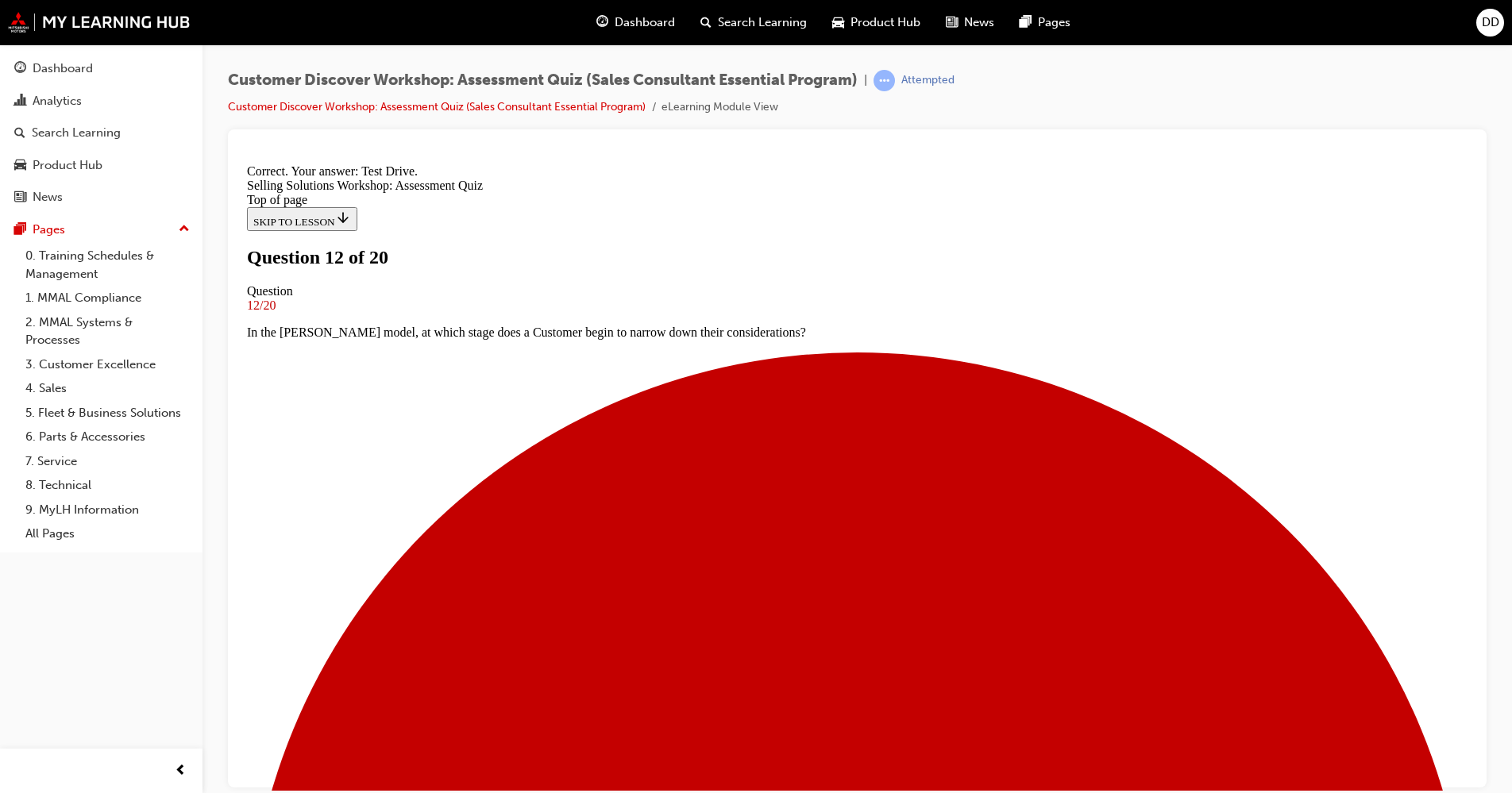
scroll to position [202, 0]
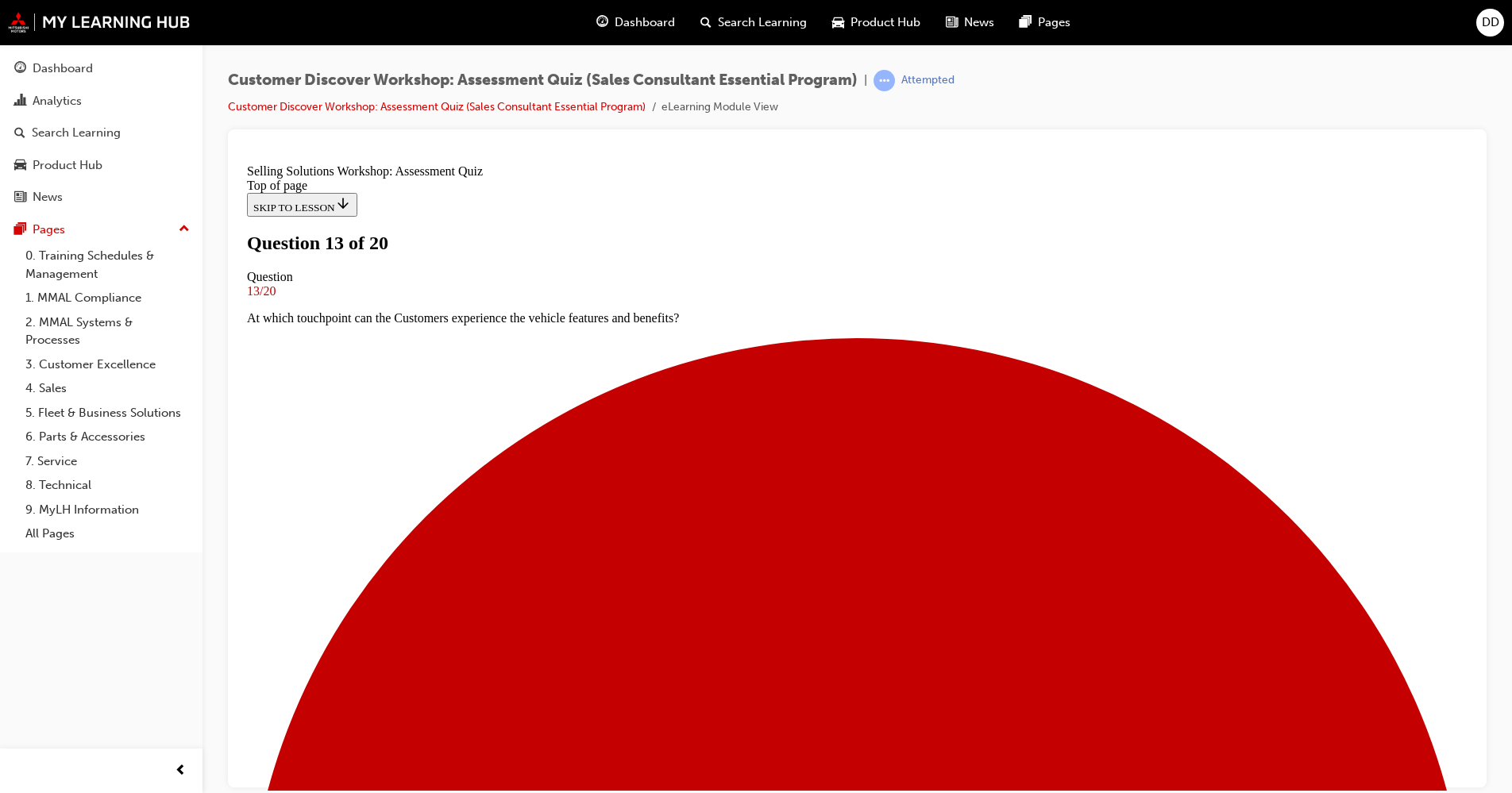
scroll to position [79, 0]
drag, startPoint x: 678, startPoint y: 454, endPoint x: 711, endPoint y: 494, distance: 51.9
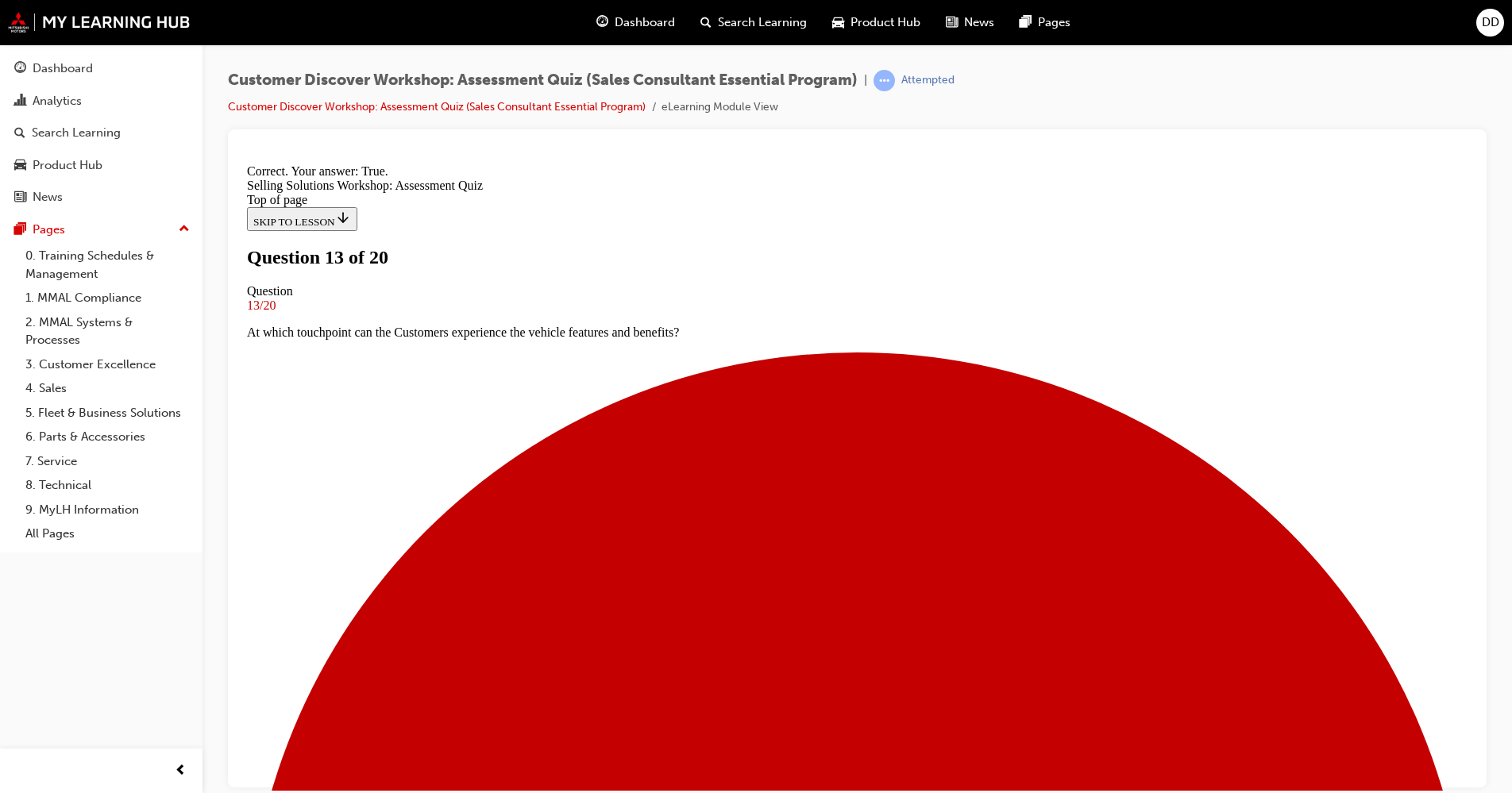
scroll to position [129, 0]
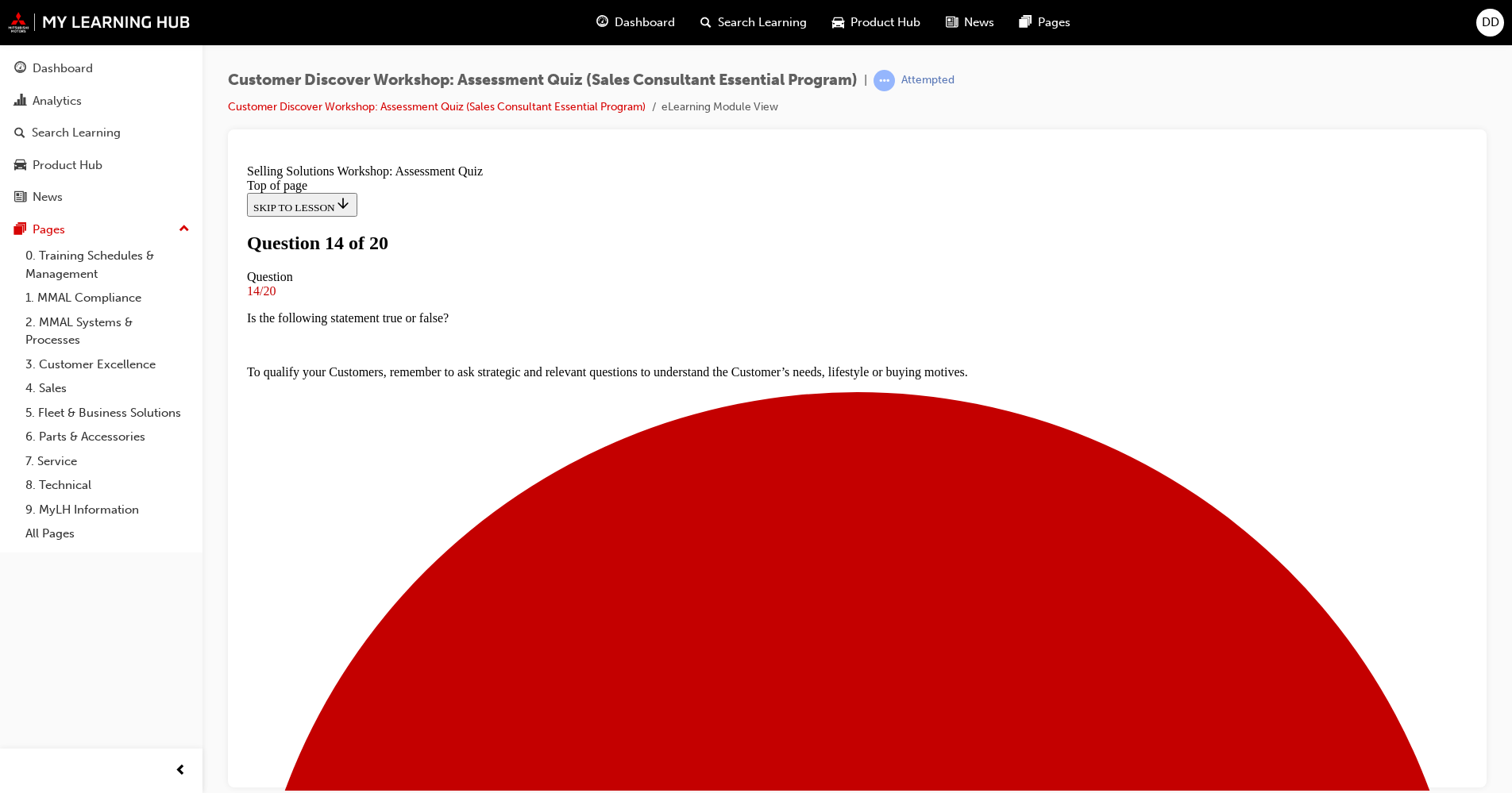
scroll to position [108, 0]
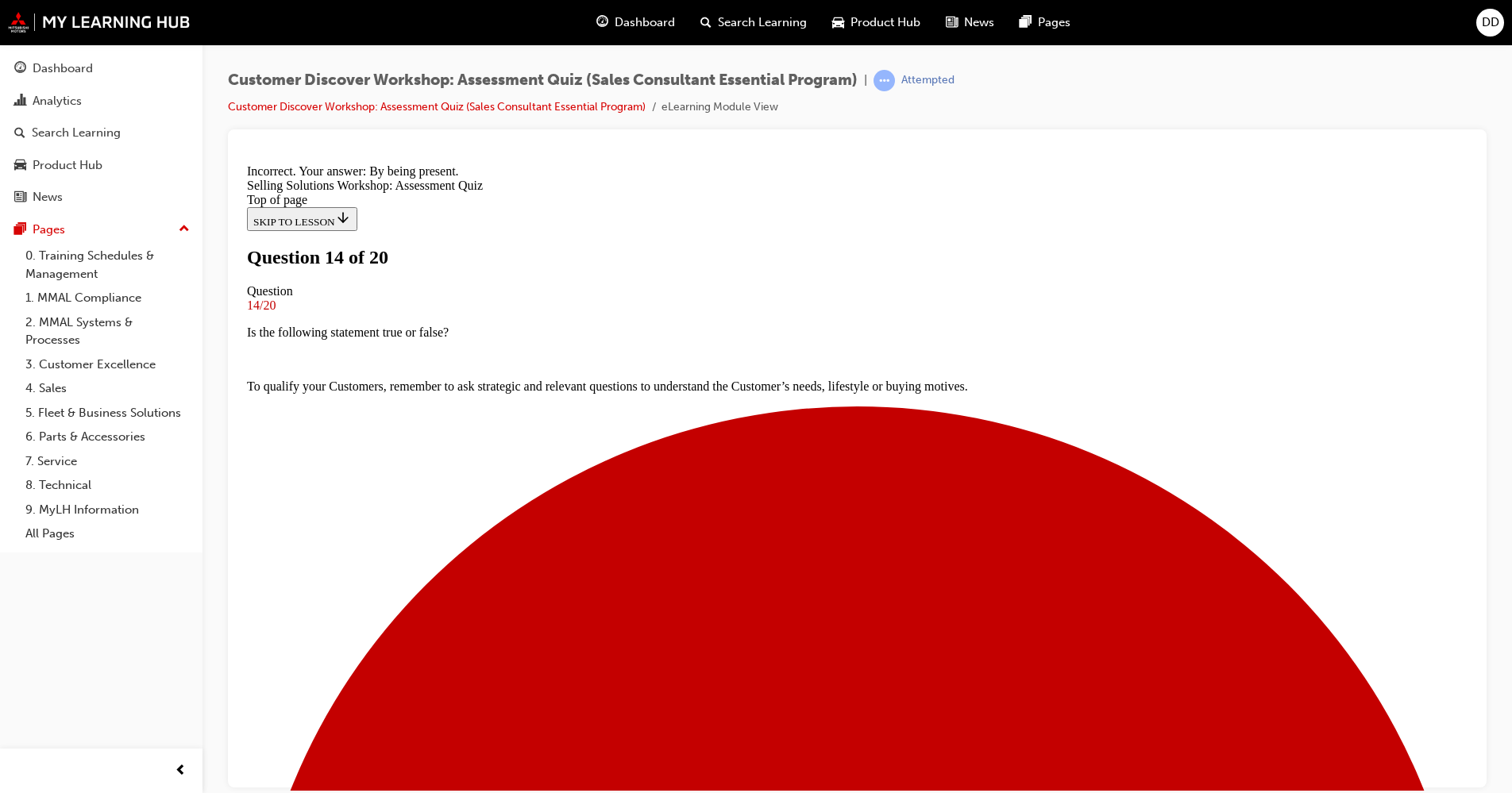
scroll to position [175, 0]
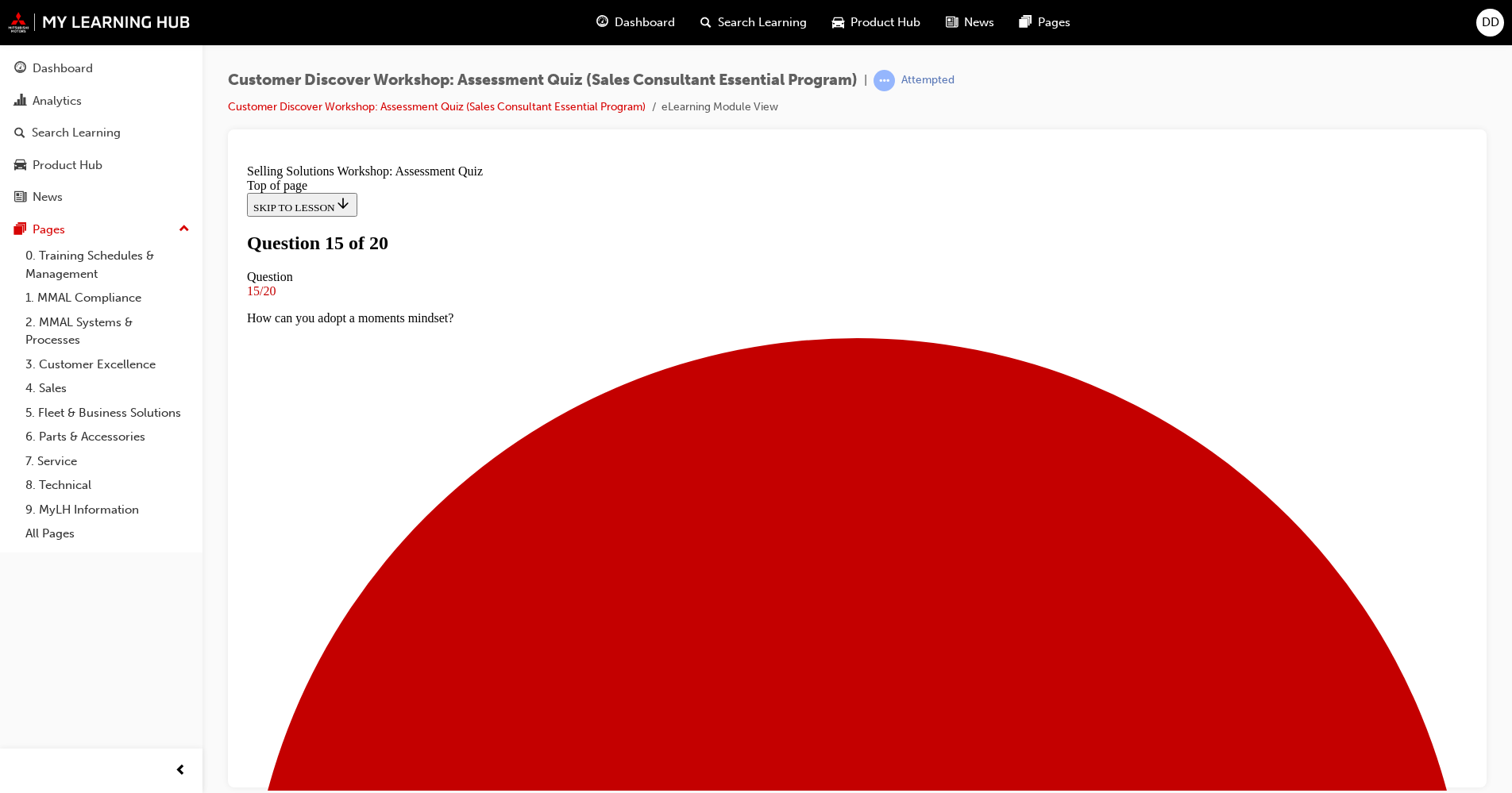
scroll to position [125, 0]
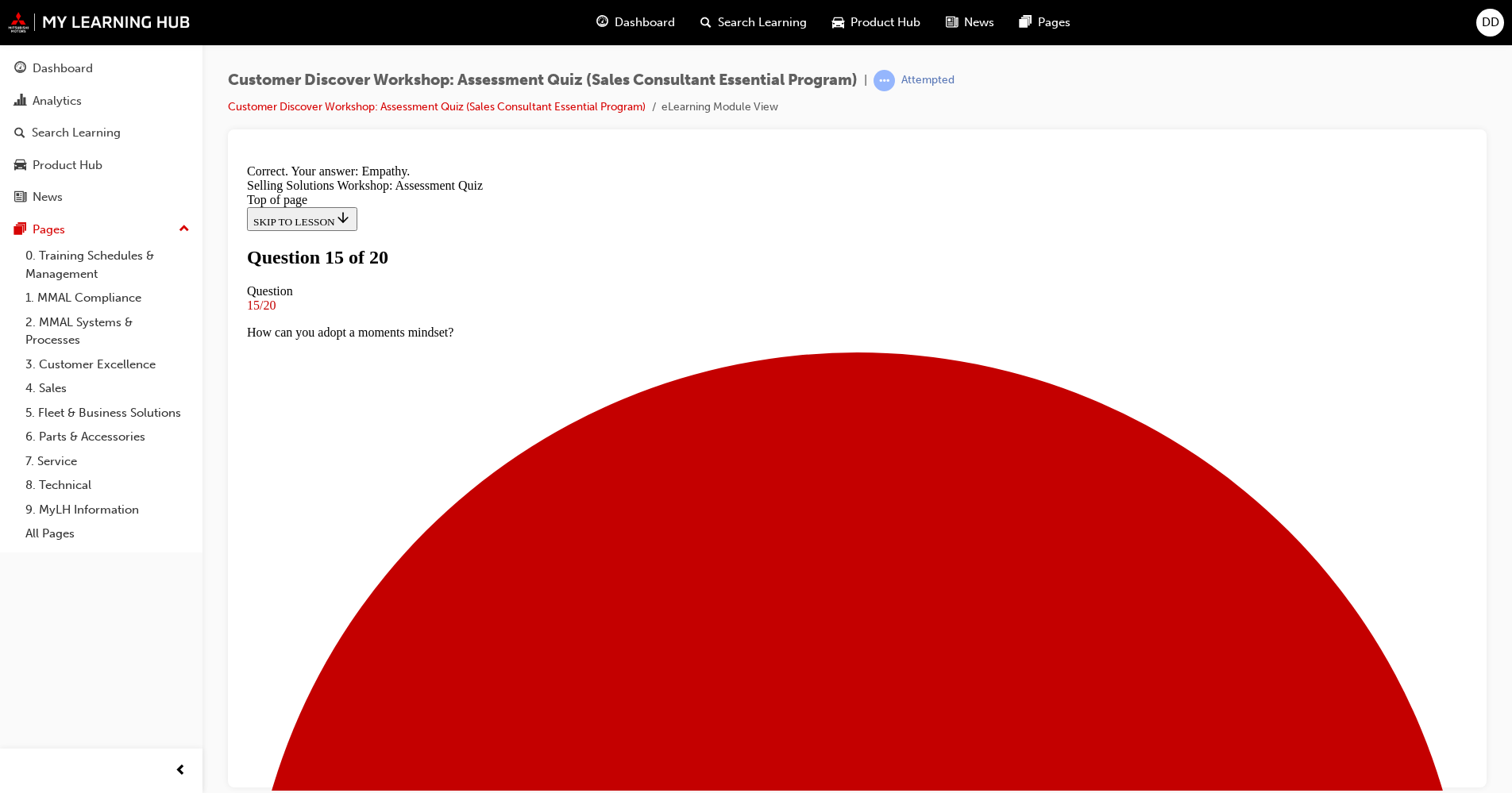
scroll to position [175, 0]
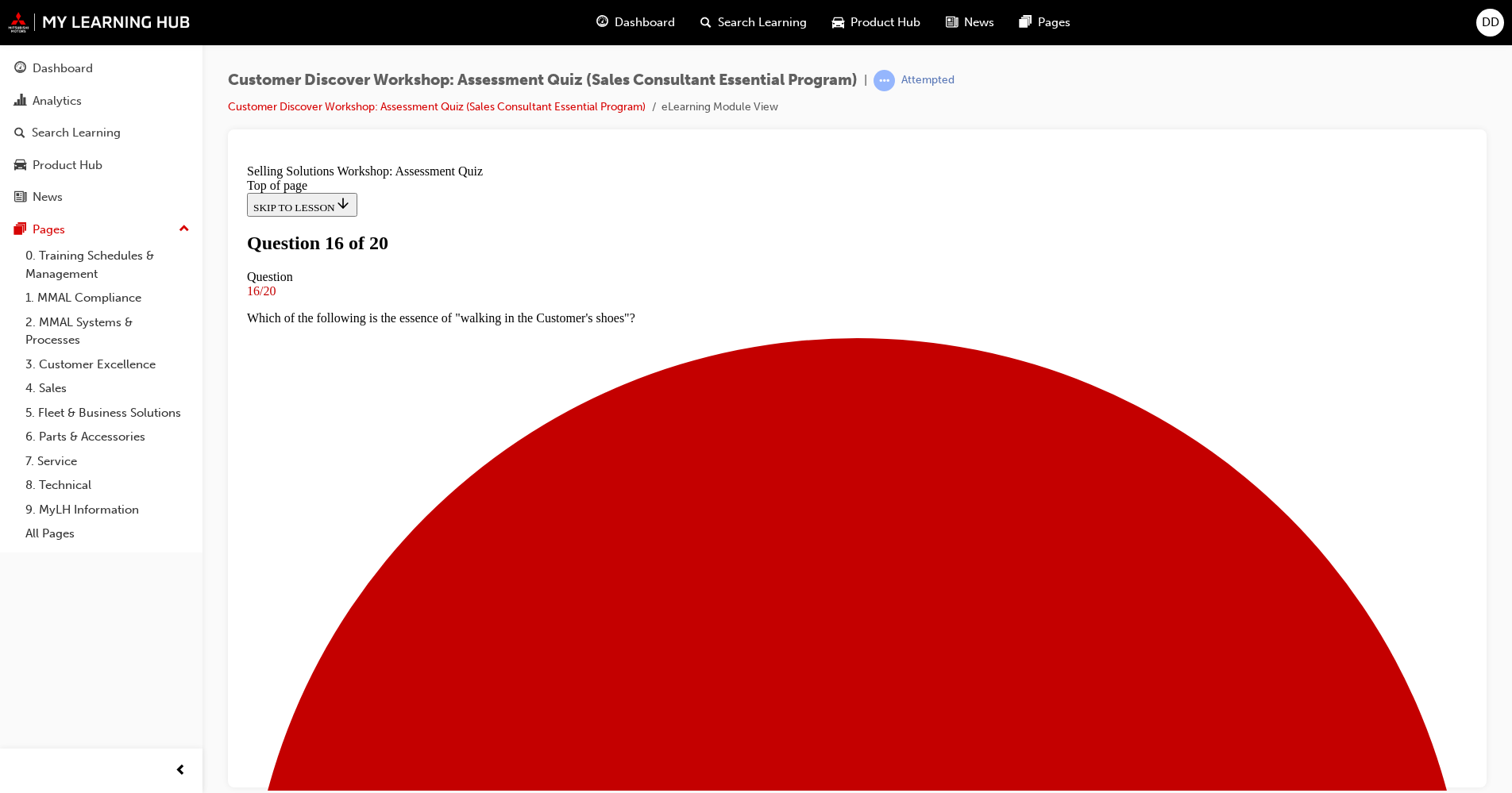
scroll to position [127, 0]
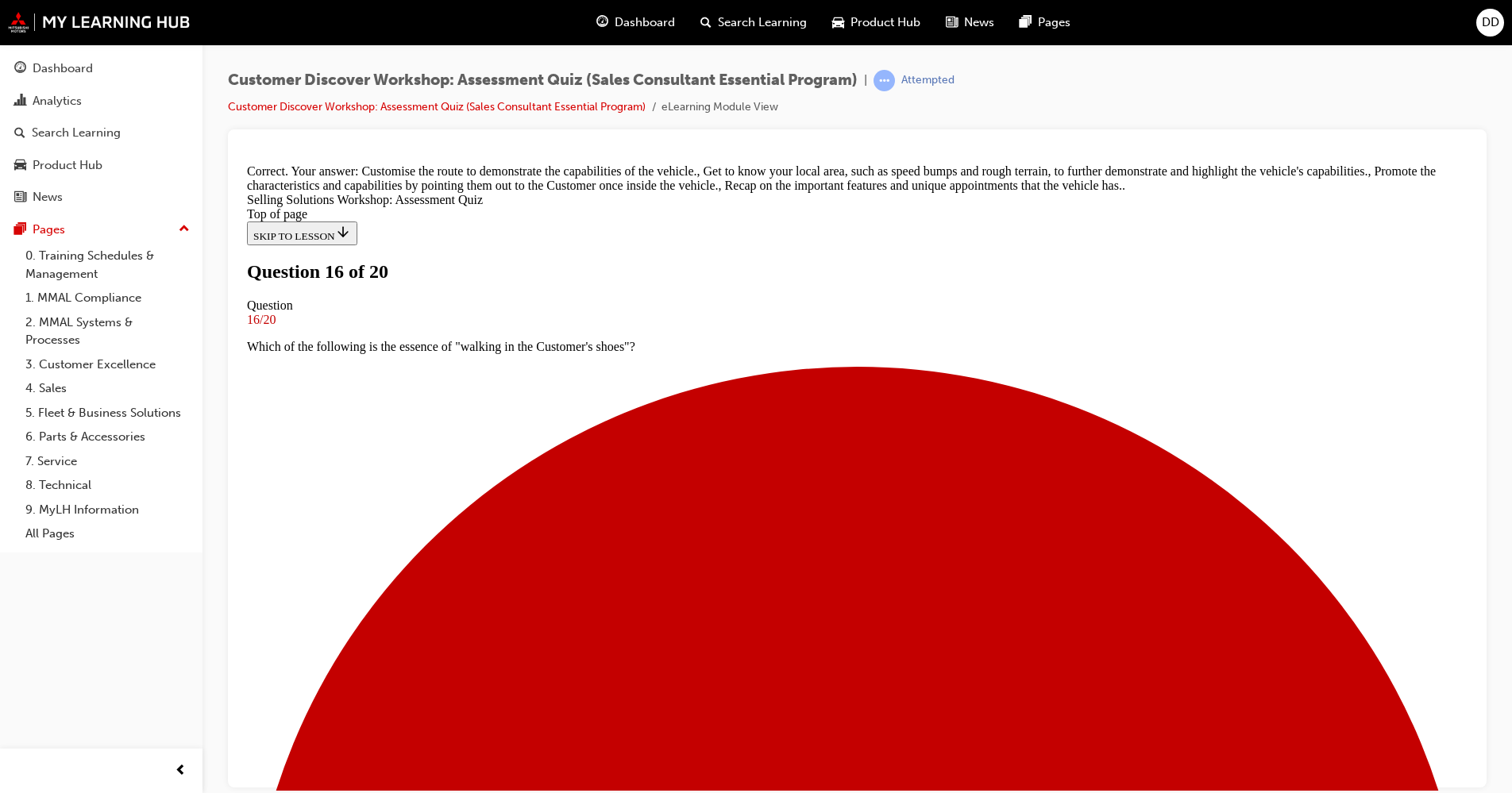
scroll to position [319, 0]
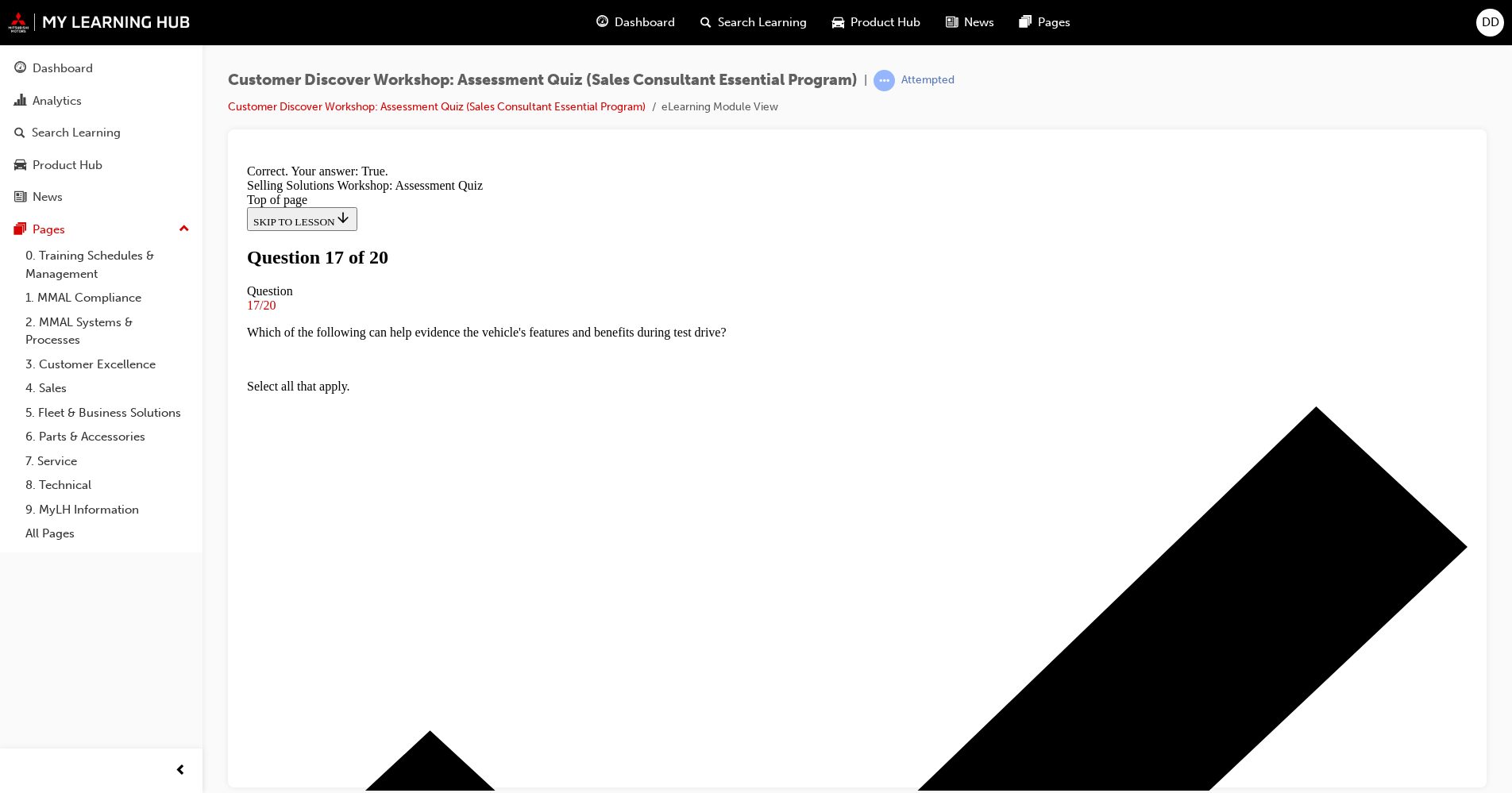
scroll to position [129, 0]
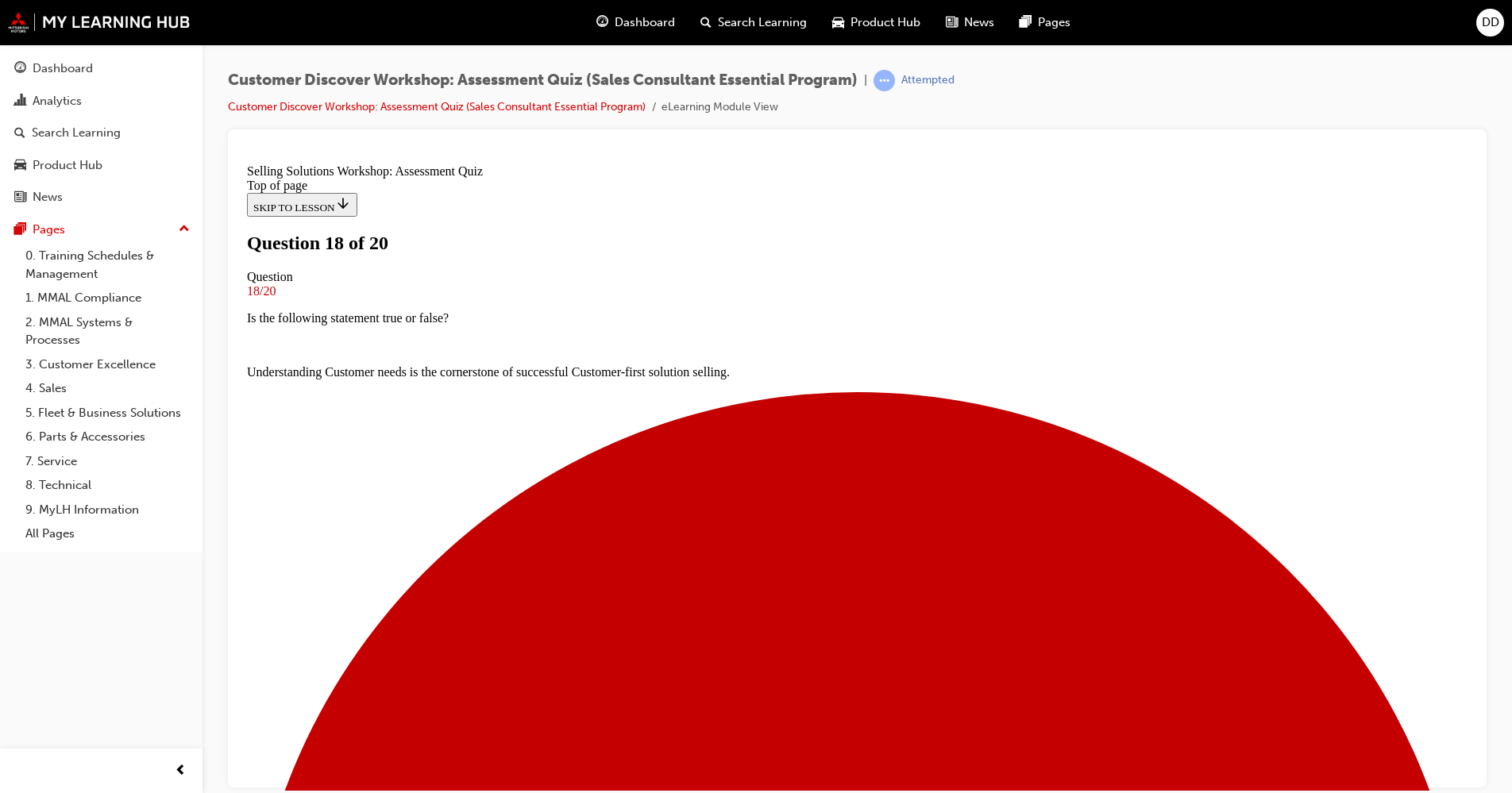
scroll to position [108, 0]
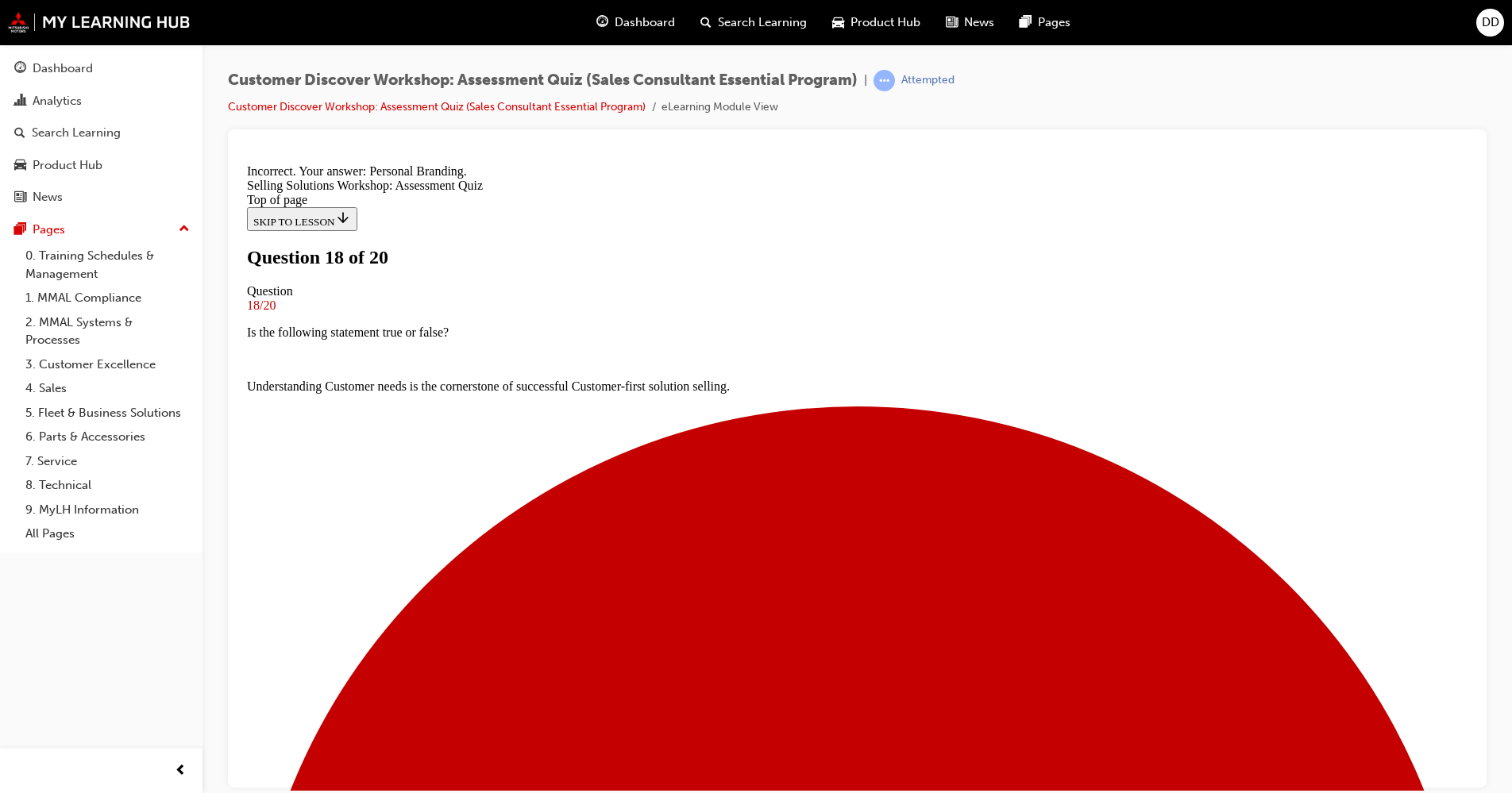
scroll to position [175, 0]
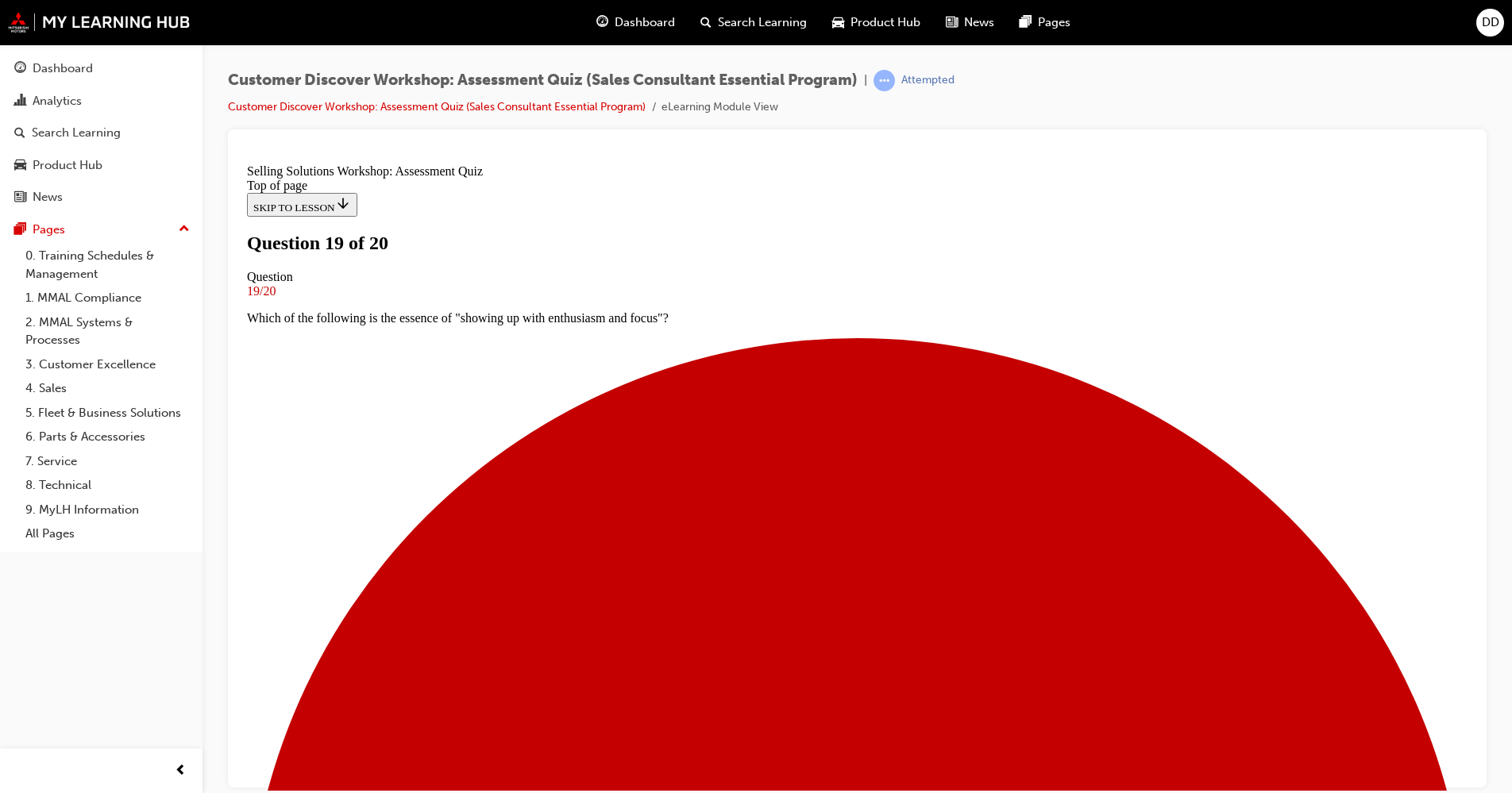
scroll to position [119, 0]
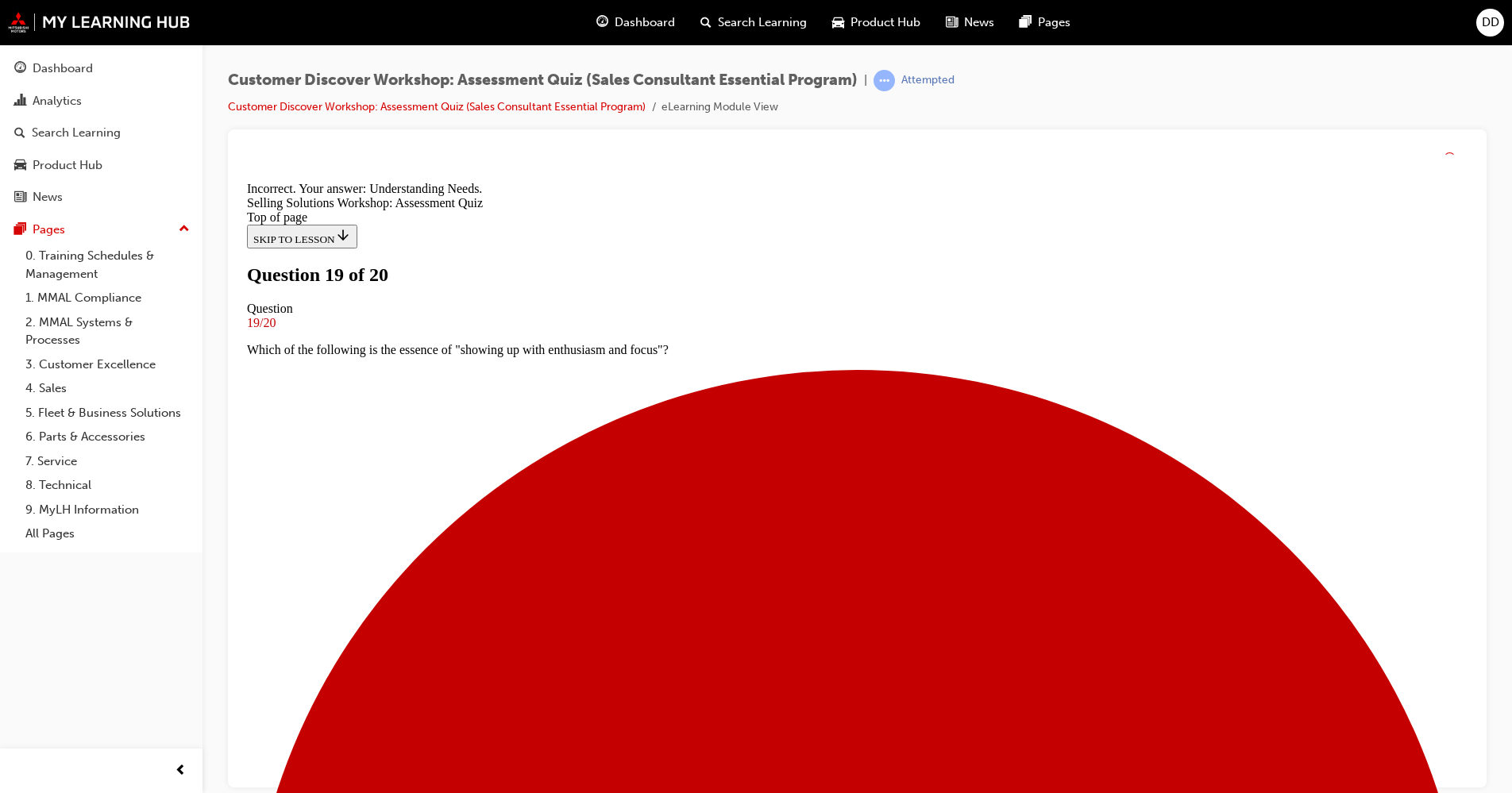
scroll to position [228, 0]
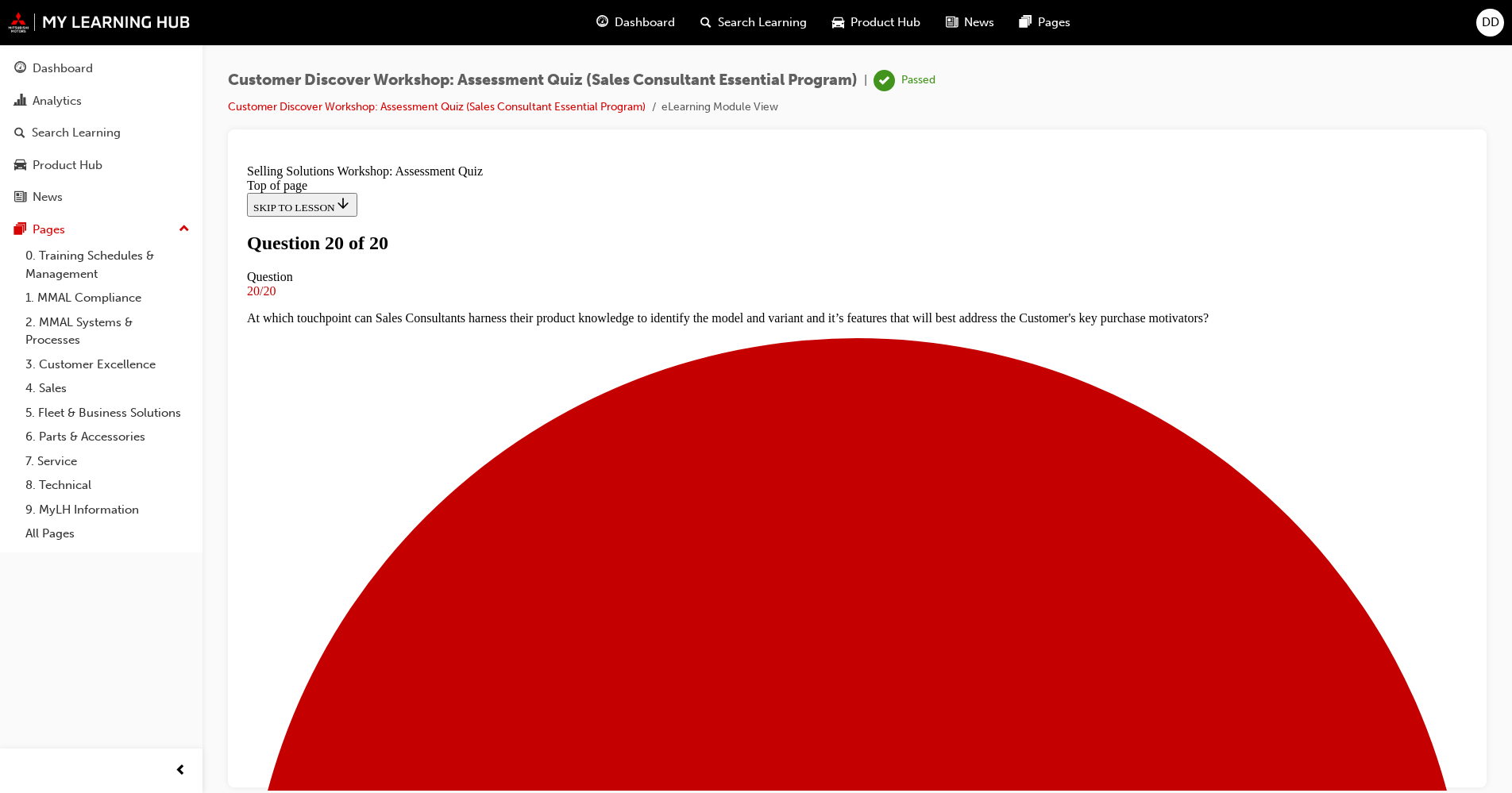
click at [1476, 269] on div at bounding box center [856, 458] width 1258 height 658
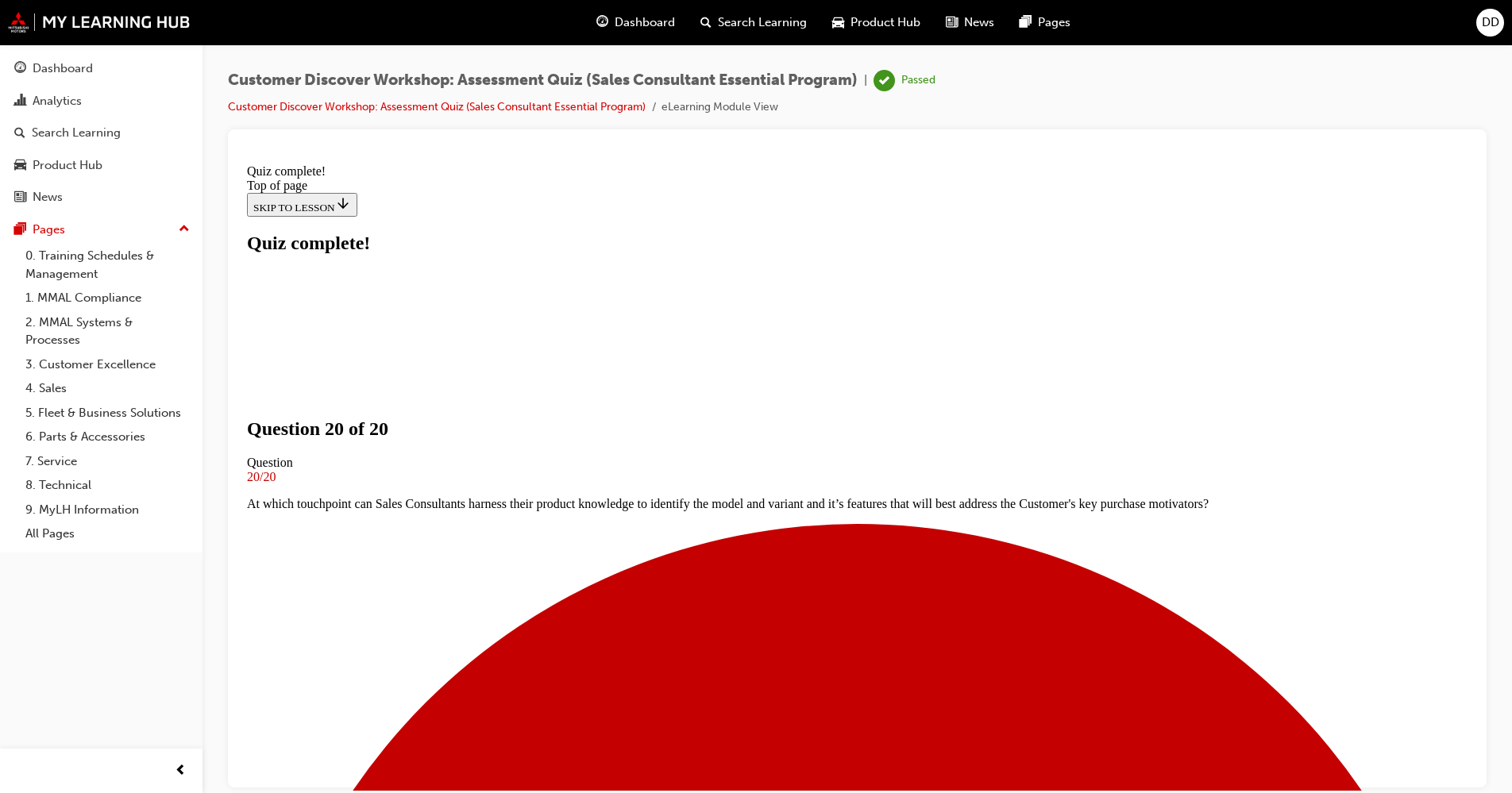
scroll to position [177, 0]
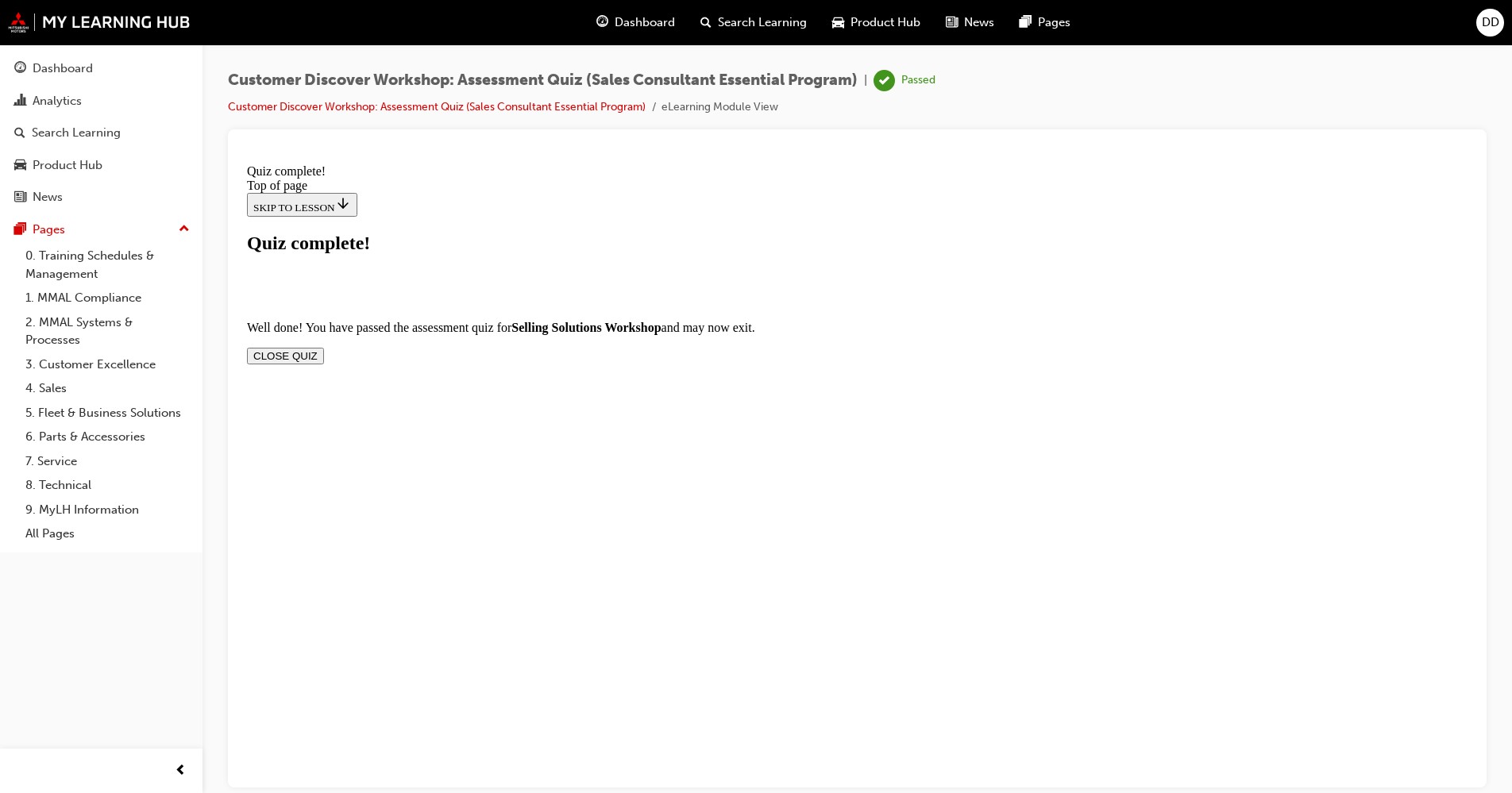
click at [324, 347] on button "CLOSE QUIZ" at bounding box center [285, 355] width 77 height 17
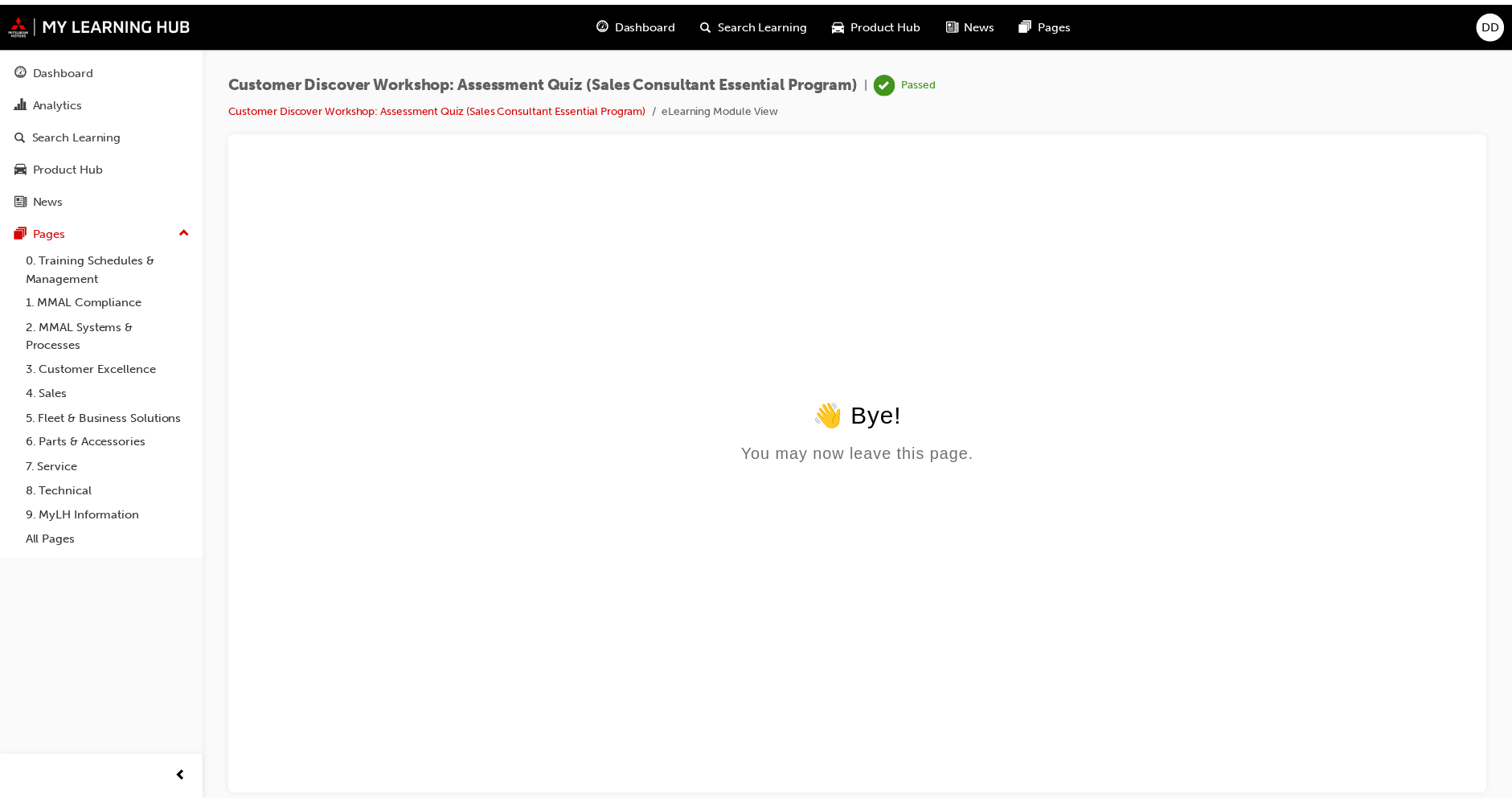
scroll to position [0, 0]
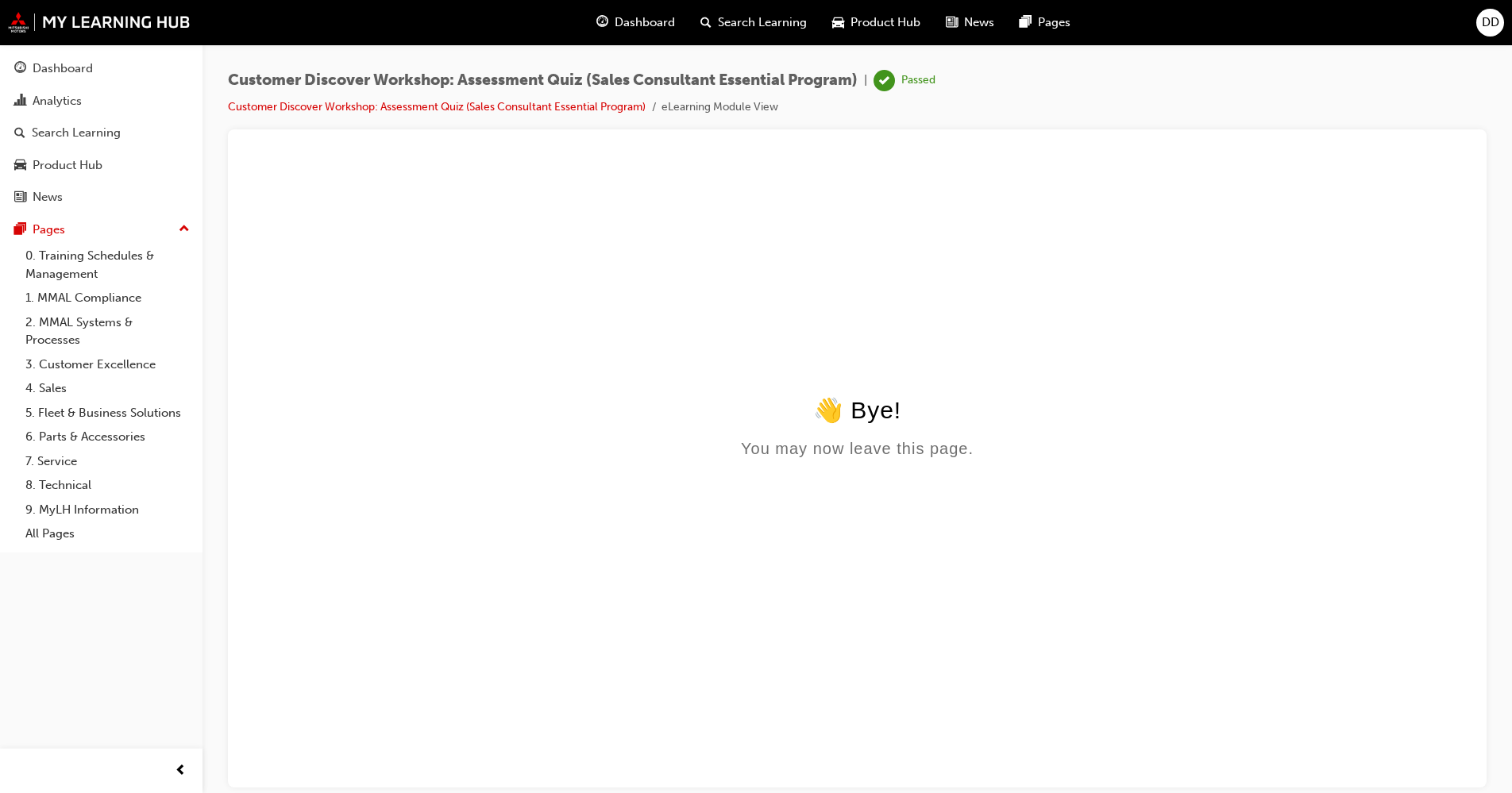
click at [110, 82] on link "Dashboard" at bounding box center [101, 69] width 190 height 29
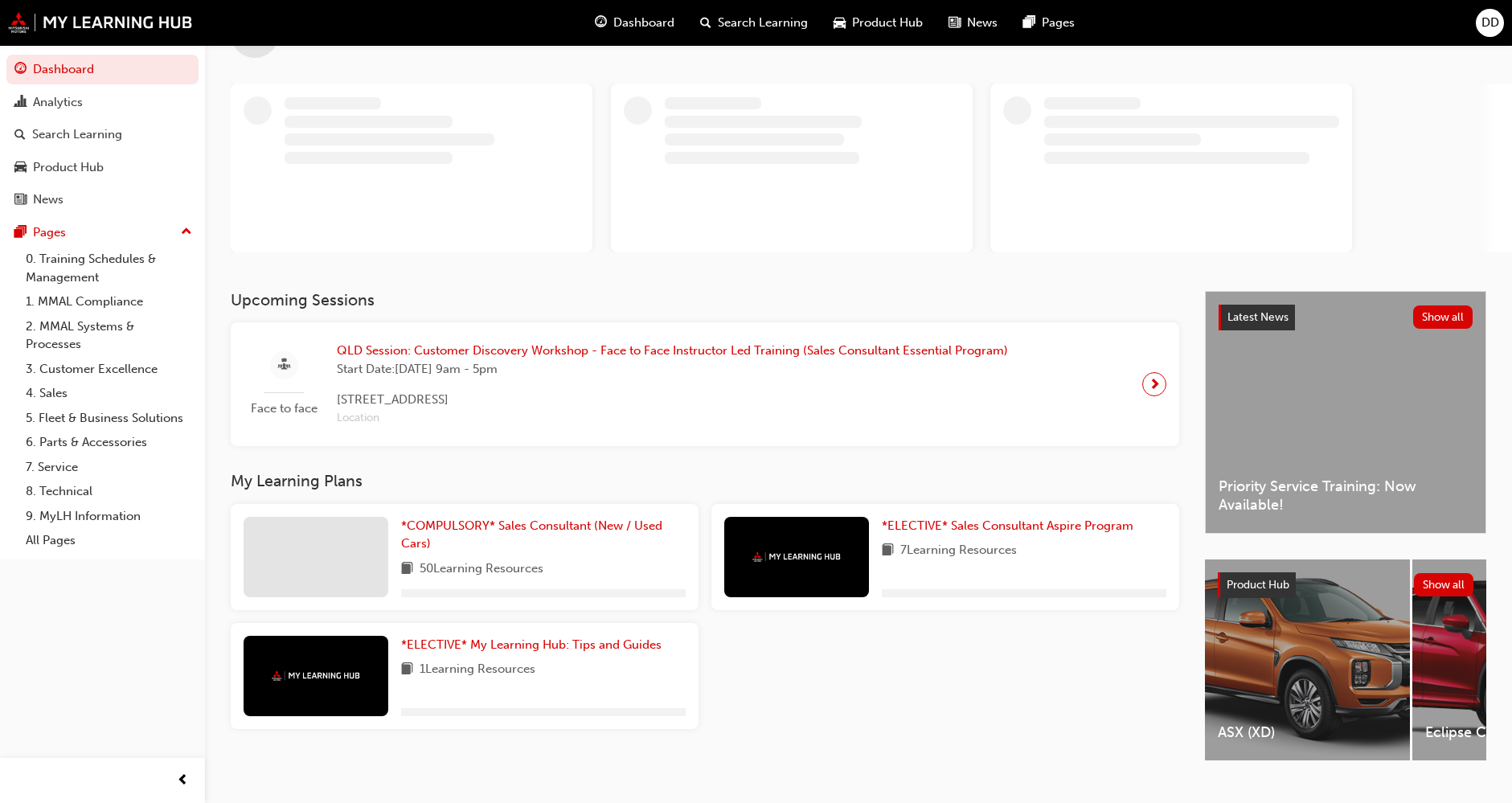
scroll to position [94, 0]
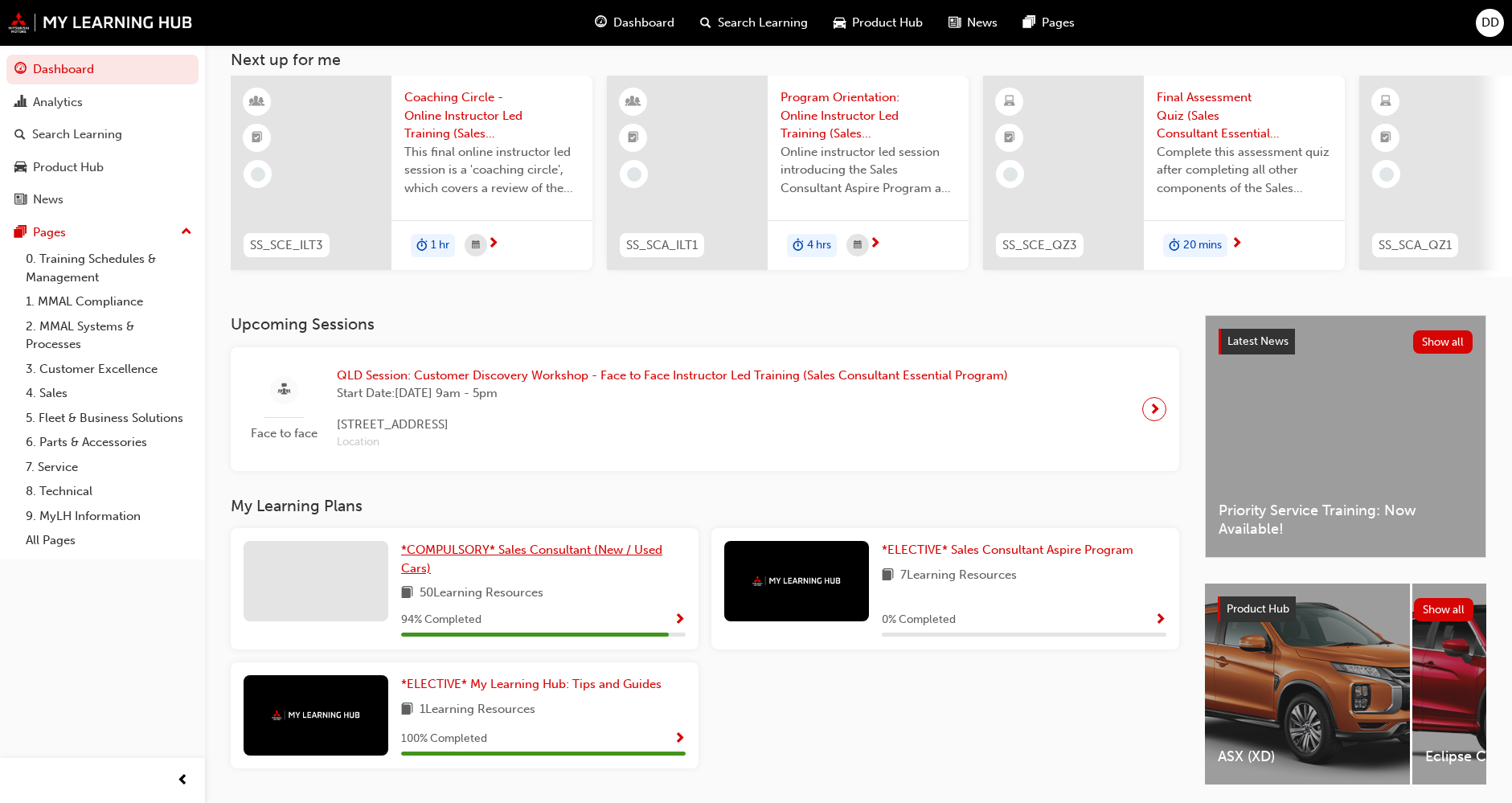
click at [427, 559] on span "*COMPULSORY* Sales Consultant (New / Used Cars)" at bounding box center [532, 559] width 261 height 33
